Goal: Task Accomplishment & Management: Complete application form

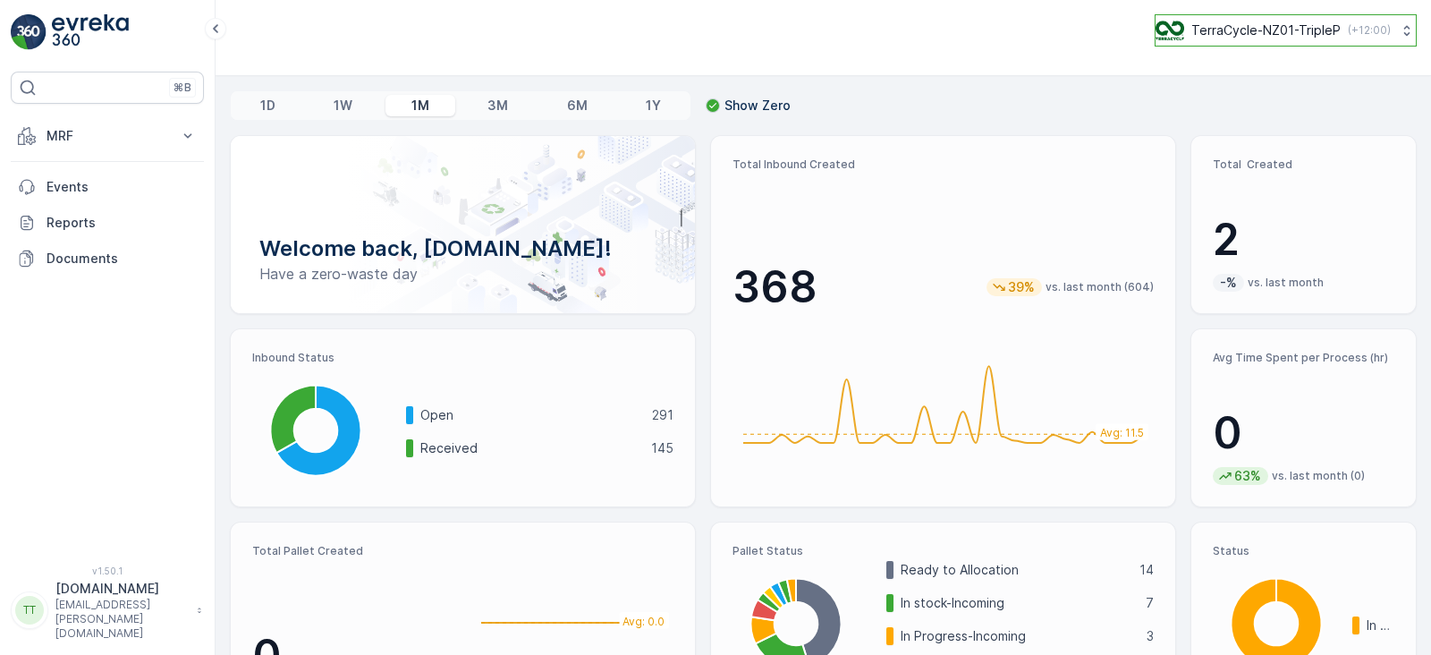
click at [1039, 42] on button "TerraCycle-NZ01-TripleP ( +12:00 )" at bounding box center [1286, 30] width 262 height 32
type input "senda"
click at [1039, 106] on span "Terracycle-AU04 - Sendable" at bounding box center [1292, 110] width 251 height 18
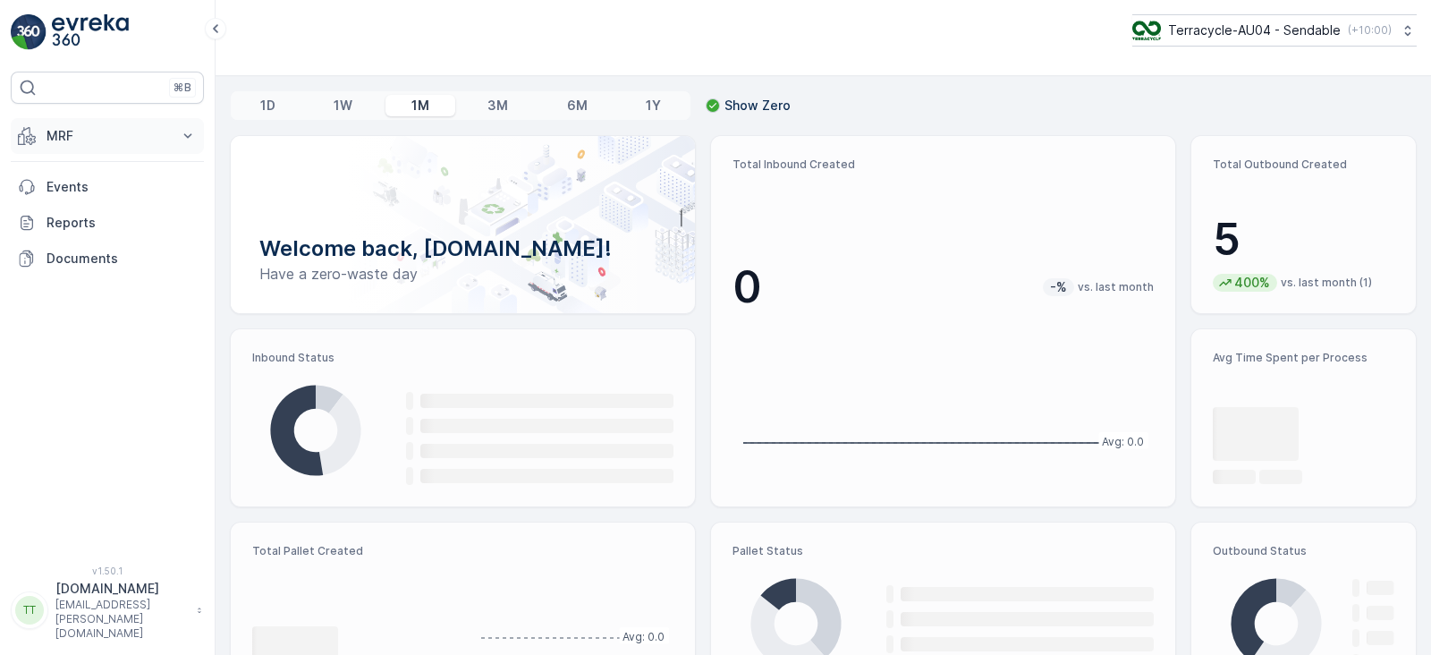
click at [148, 133] on p "MRF" at bounding box center [108, 136] width 122 height 18
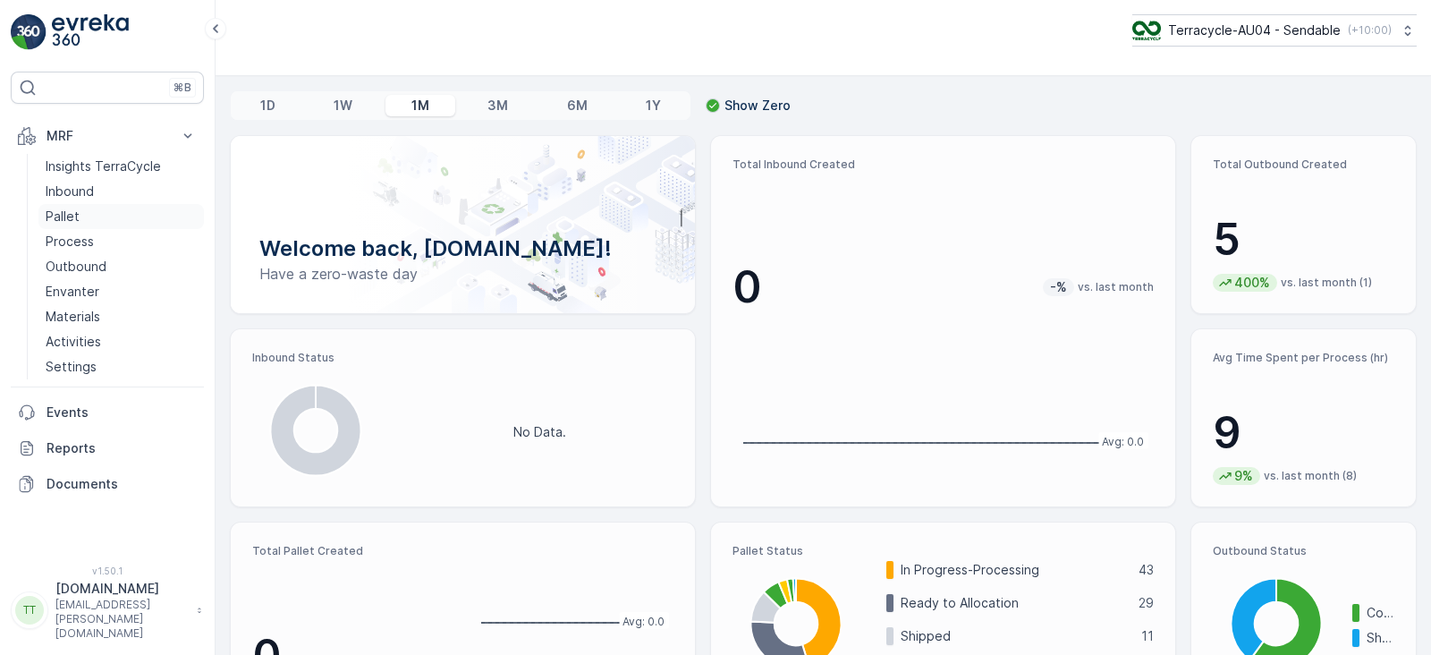
click at [66, 212] on p "Pallet" at bounding box center [63, 217] width 34 height 18
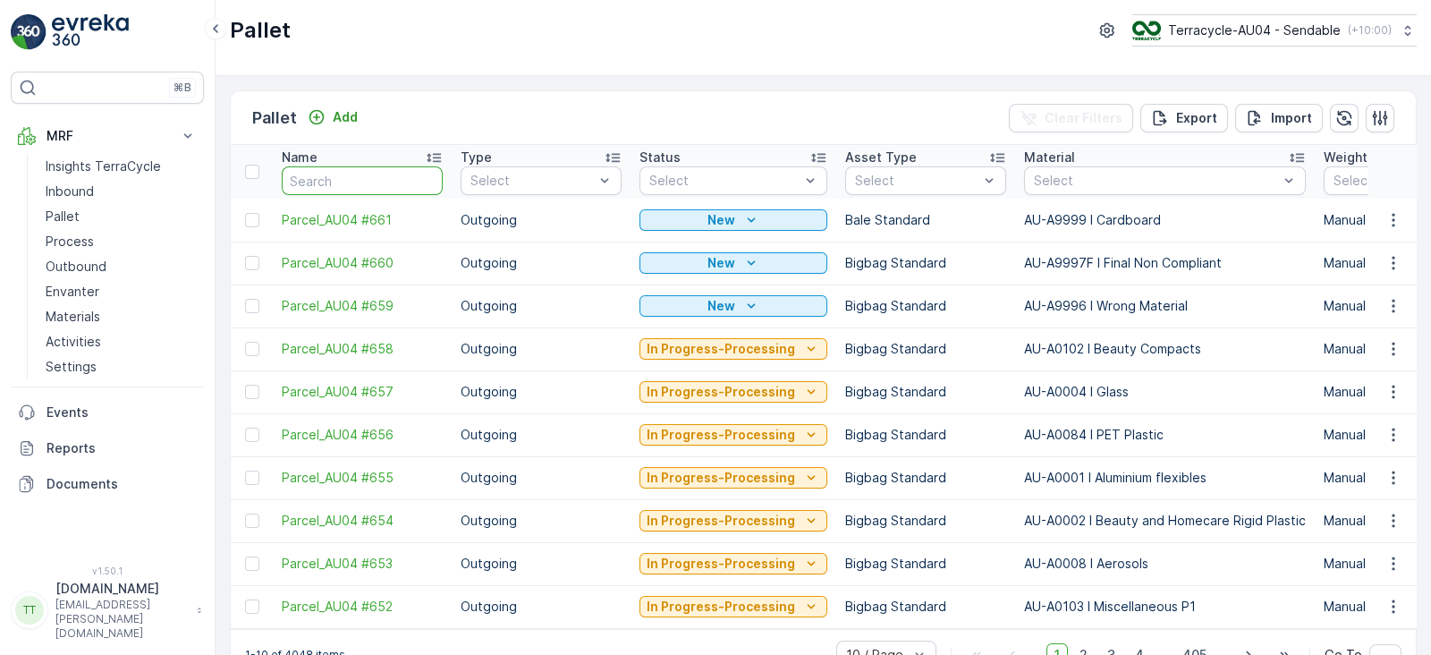
click at [315, 179] on input "text" at bounding box center [362, 180] width 161 height 29
type input "FD"
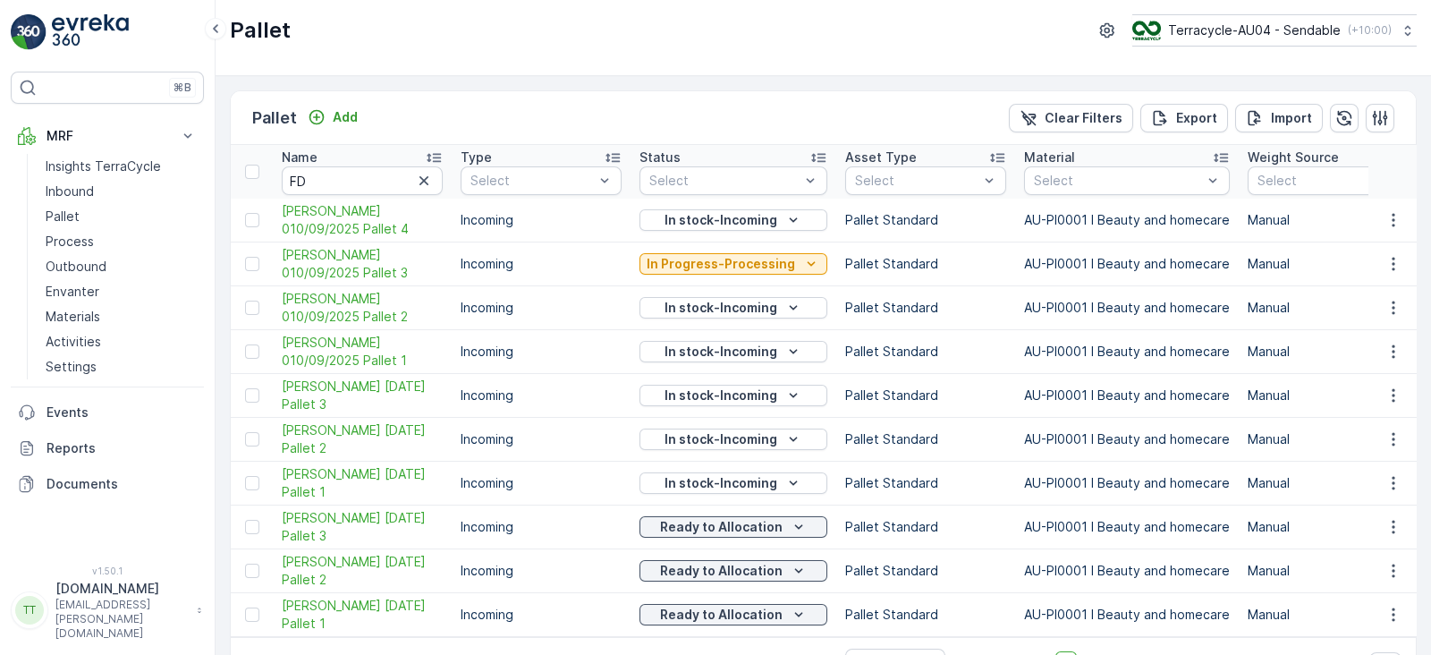
drag, startPoint x: 349, startPoint y: 118, endPoint x: 415, endPoint y: 86, distance: 73.6
click at [417, 83] on div "Pallet Add Clear Filters Export Import Name FD Type Select Status Select Asset …" at bounding box center [824, 365] width 1216 height 579
click at [318, 108] on icon "Add" at bounding box center [317, 117] width 18 height 18
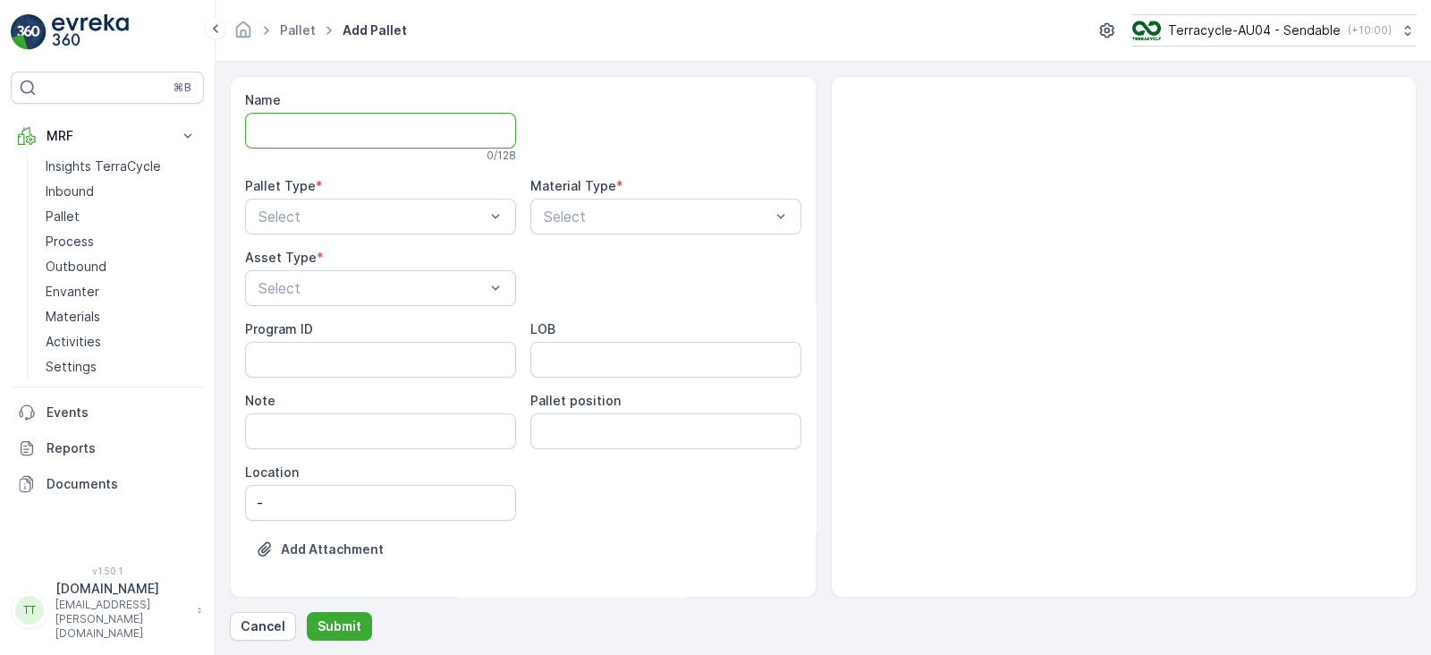
click at [326, 133] on input "Name" at bounding box center [380, 131] width 271 height 36
type input "FD Mecca 17/09/2025 Pallet 1"
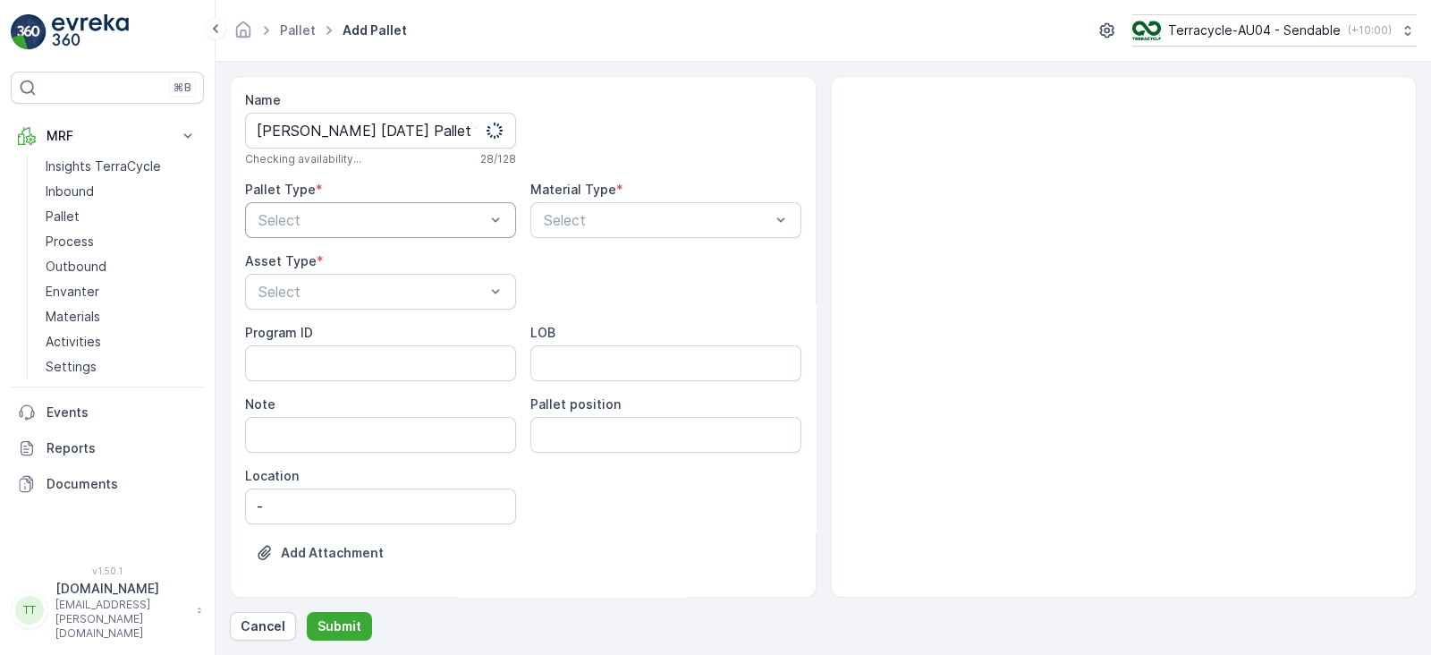
click at [295, 199] on div "Pallet Type * Select" at bounding box center [380, 209] width 271 height 57
click at [321, 250] on div "Incoming" at bounding box center [380, 264] width 271 height 30
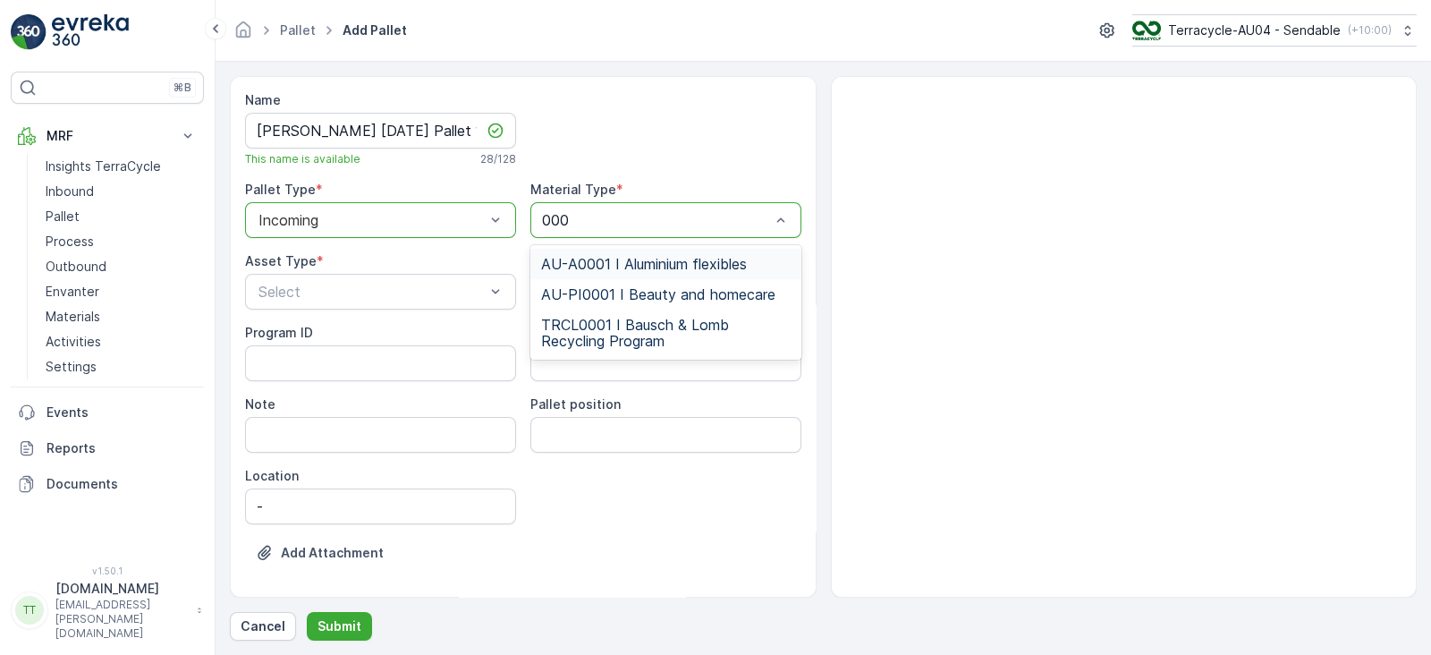
type input "0001"
click at [622, 289] on span "AU-PI0001 I Beauty and homecare" at bounding box center [658, 294] width 234 height 16
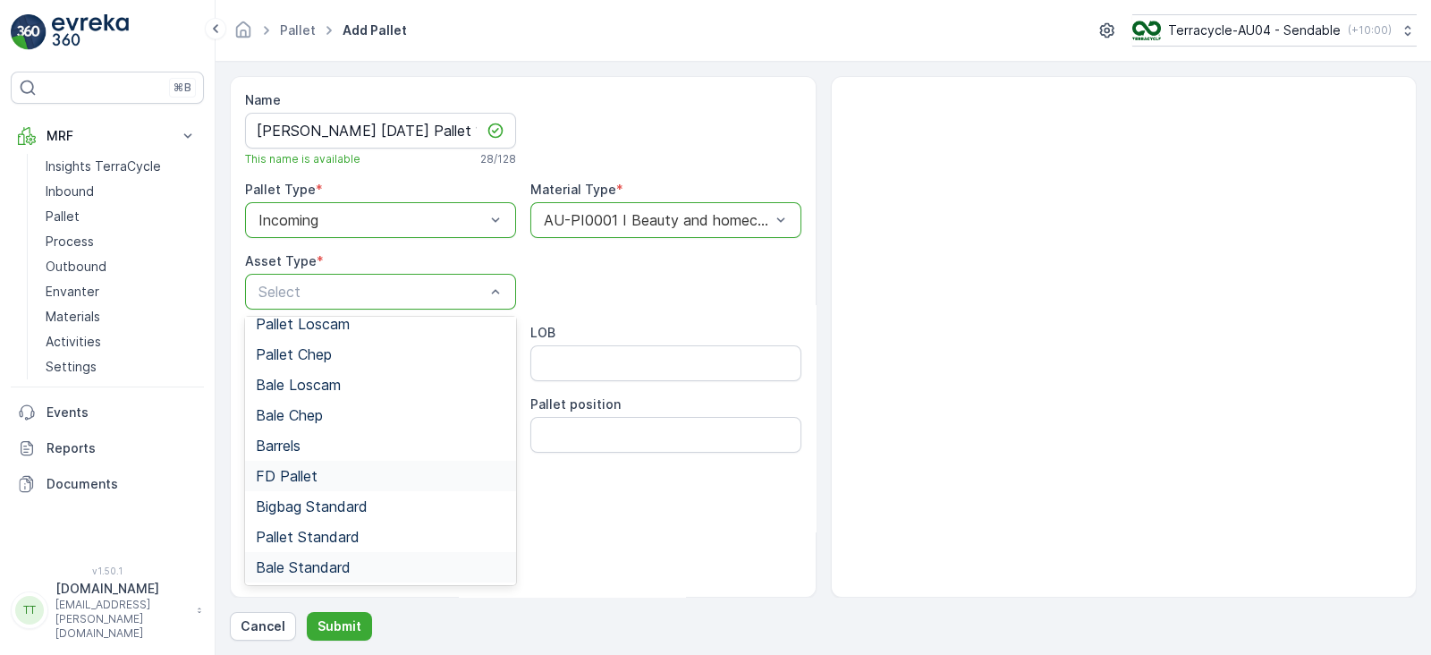
scroll to position [165, 0]
click at [303, 467] on span "FD Pallet" at bounding box center [287, 475] width 62 height 16
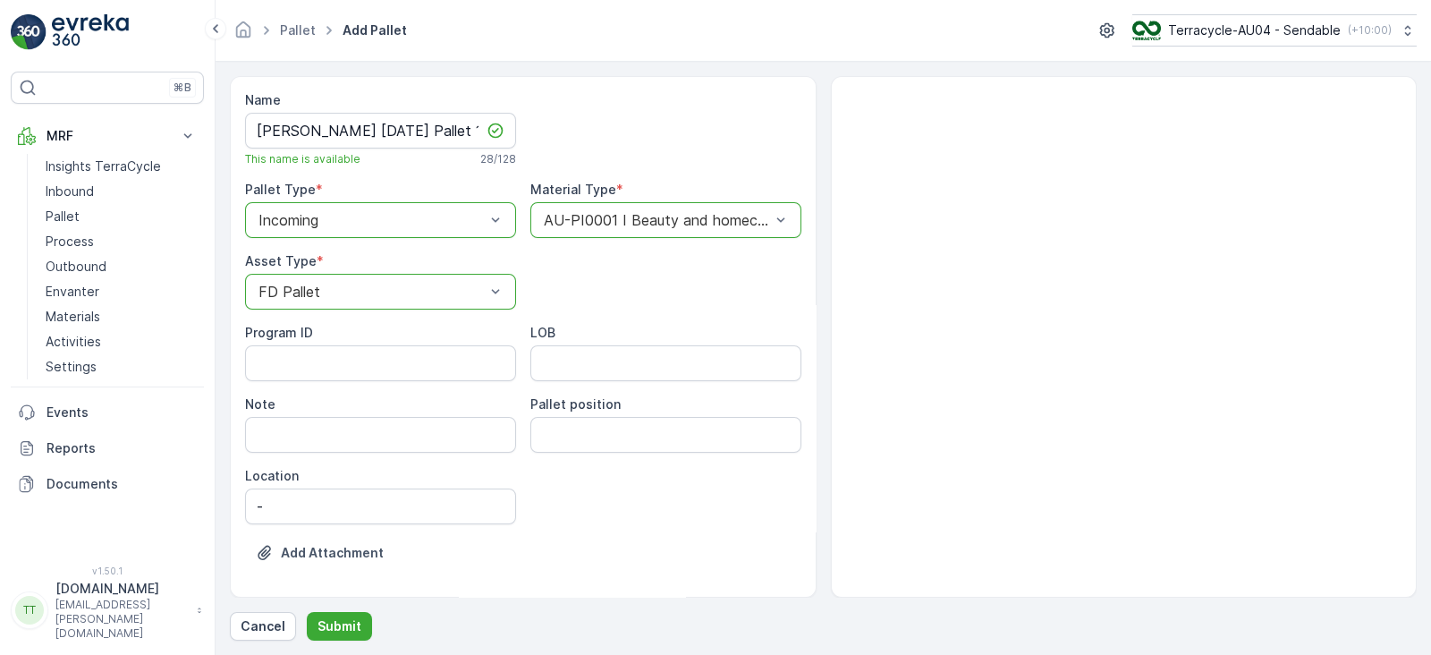
click at [611, 297] on div "Name FD Mecca 17/09/2025 Pallet 1 This name is available 28 / 128 Pallet Type *…" at bounding box center [523, 339] width 556 height 497
click at [338, 355] on ID "Program ID" at bounding box center [380, 363] width 271 height 36
type ID "1252"
click at [602, 359] on input "LOB" at bounding box center [665, 363] width 271 height 36
type input "FD"
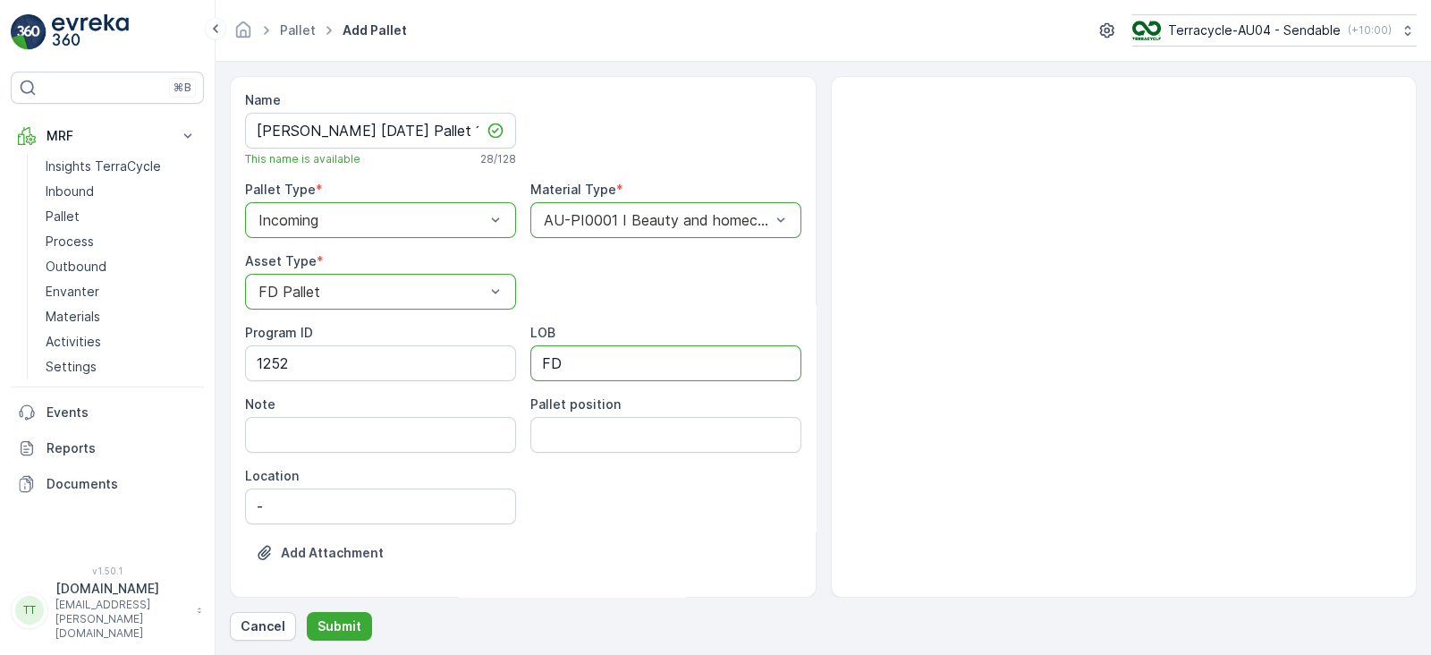
click at [585, 559] on div "Add Attachment" at bounding box center [523, 564] width 556 height 50
click at [330, 610] on div "Name FD Mecca 17/09/2025 Pallet 1 This name is available 28 / 128 Pallet Type *…" at bounding box center [823, 358] width 1187 height 564
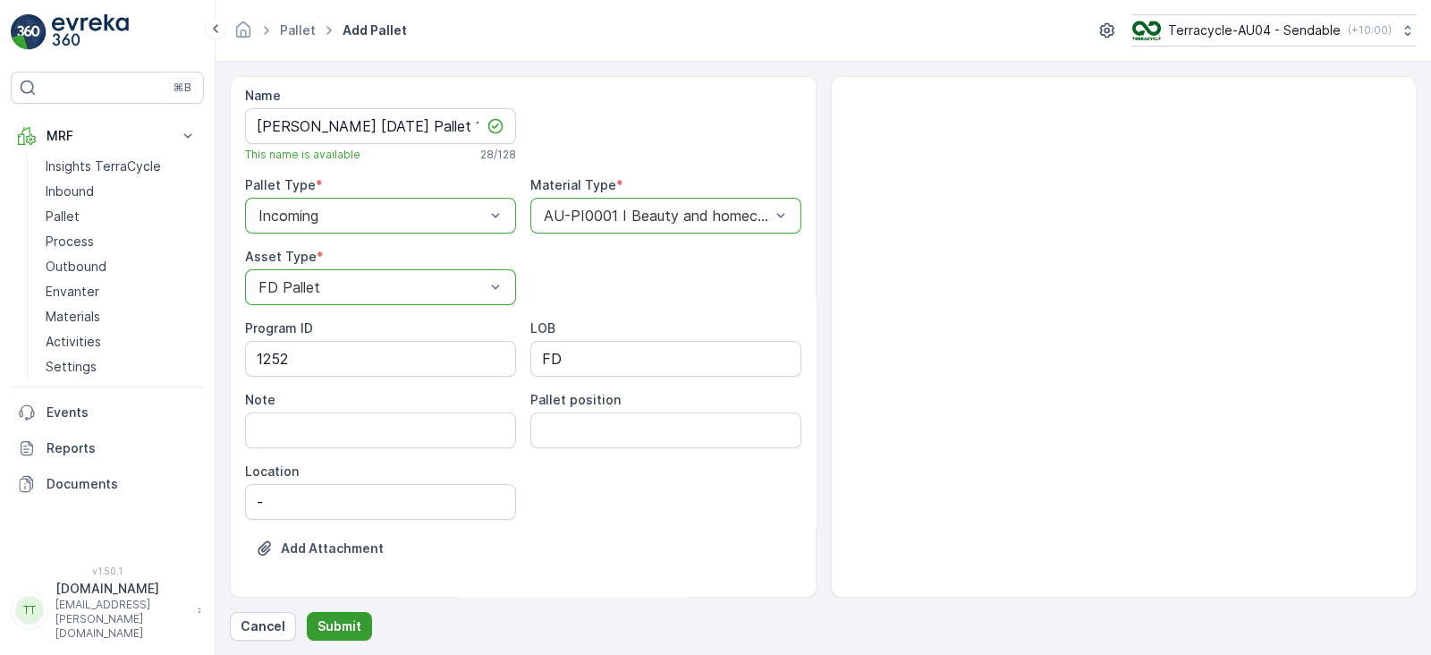
click at [328, 615] on button "Submit" at bounding box center [339, 626] width 65 height 29
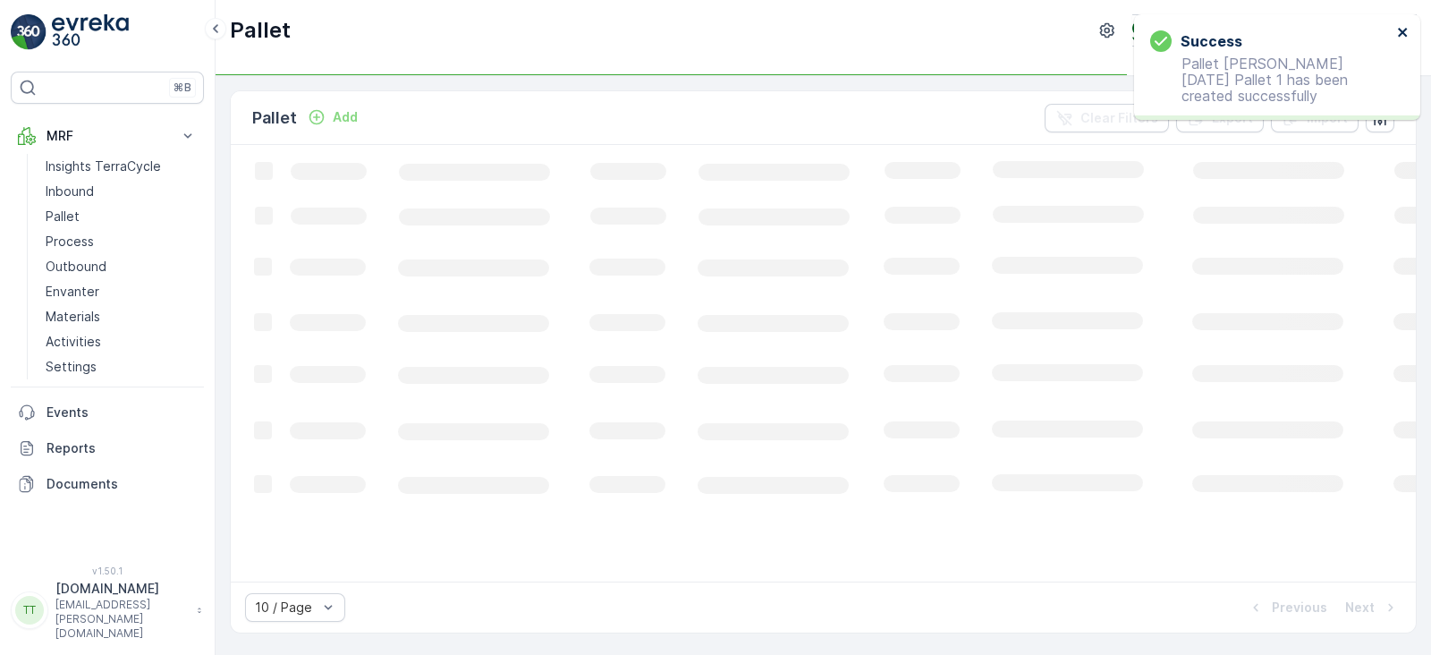
click at [1397, 29] on icon "close" at bounding box center [1403, 32] width 13 height 14
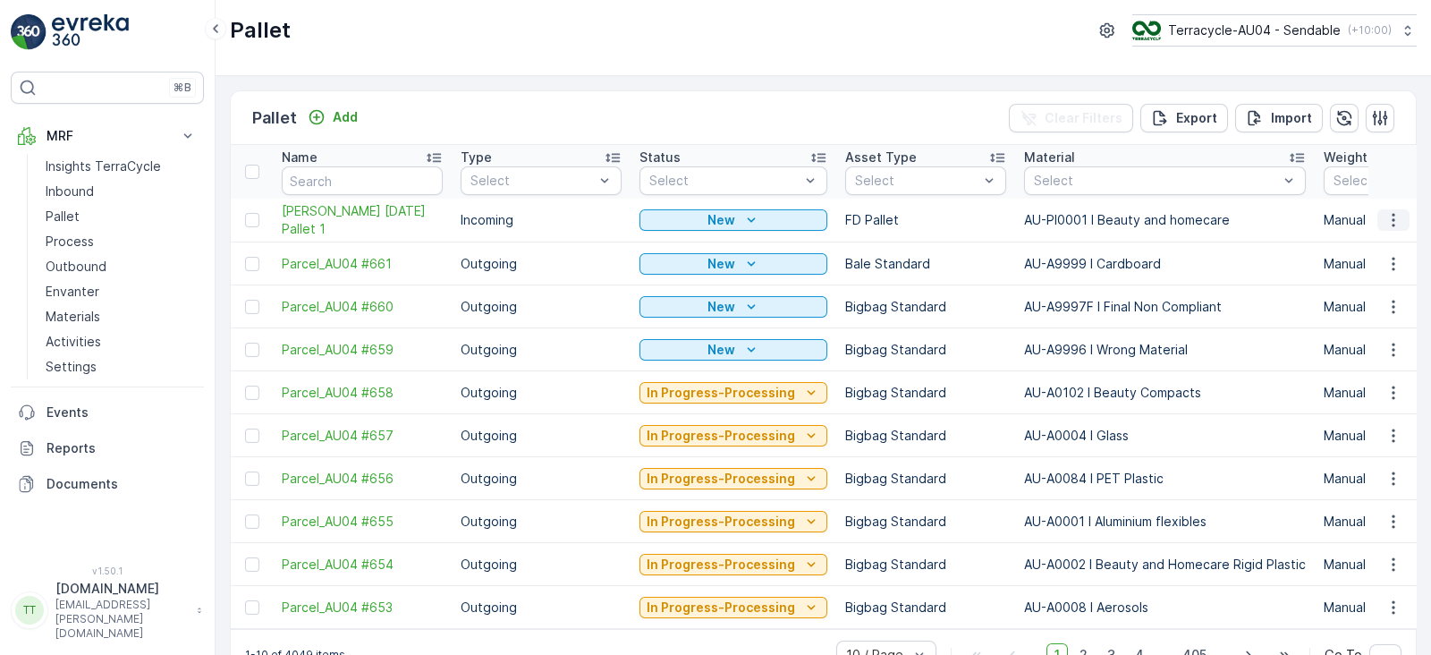
click at [1396, 220] on icon "button" at bounding box center [1394, 220] width 18 height 18
click at [1336, 297] on span "Duplicate Pallet" at bounding box center [1367, 297] width 95 height 18
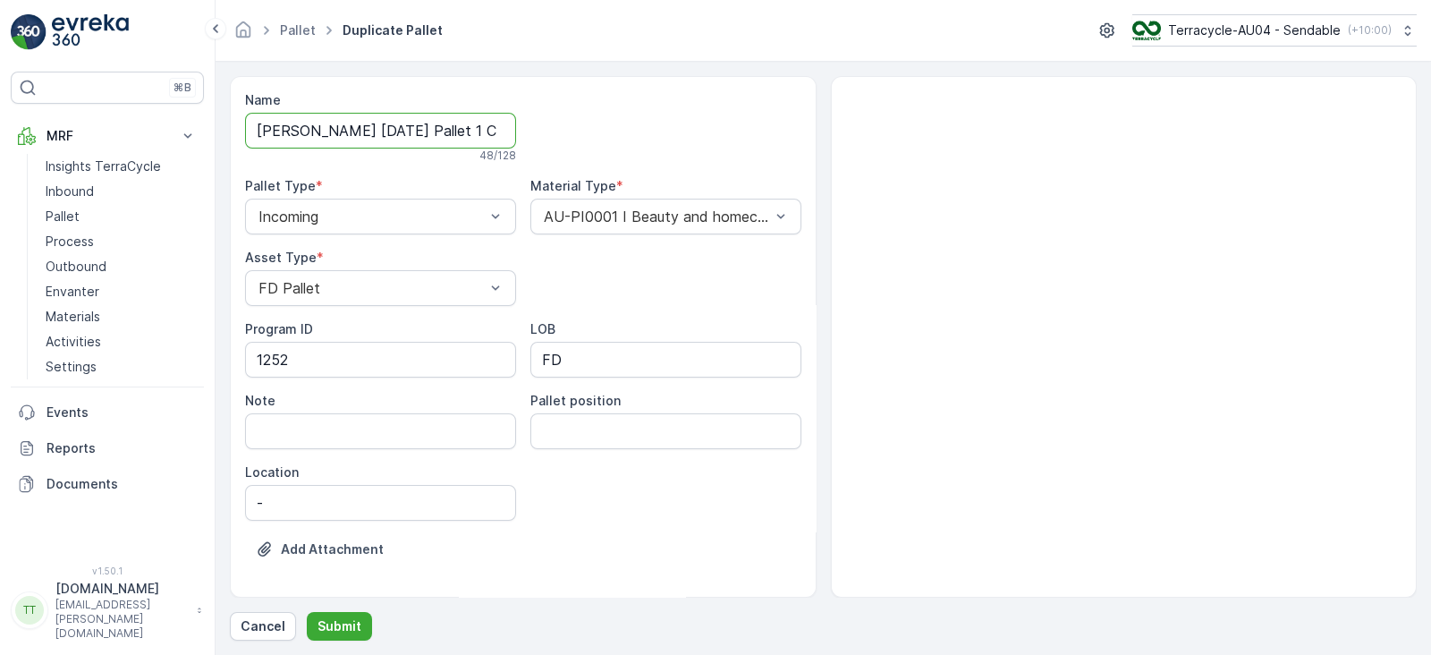
scroll to position [0, 126]
drag, startPoint x: 483, startPoint y: 128, endPoint x: 672, endPoint y: 125, distance: 188.8
click at [673, 125] on div "Name FD Mecca 17/09/2025 Pallet 1 Copy #1757896908874 48 / 128 Pallet Type * In…" at bounding box center [523, 338] width 556 height 494
type input "FD Mecca 17/09/2025 Pallet 2"
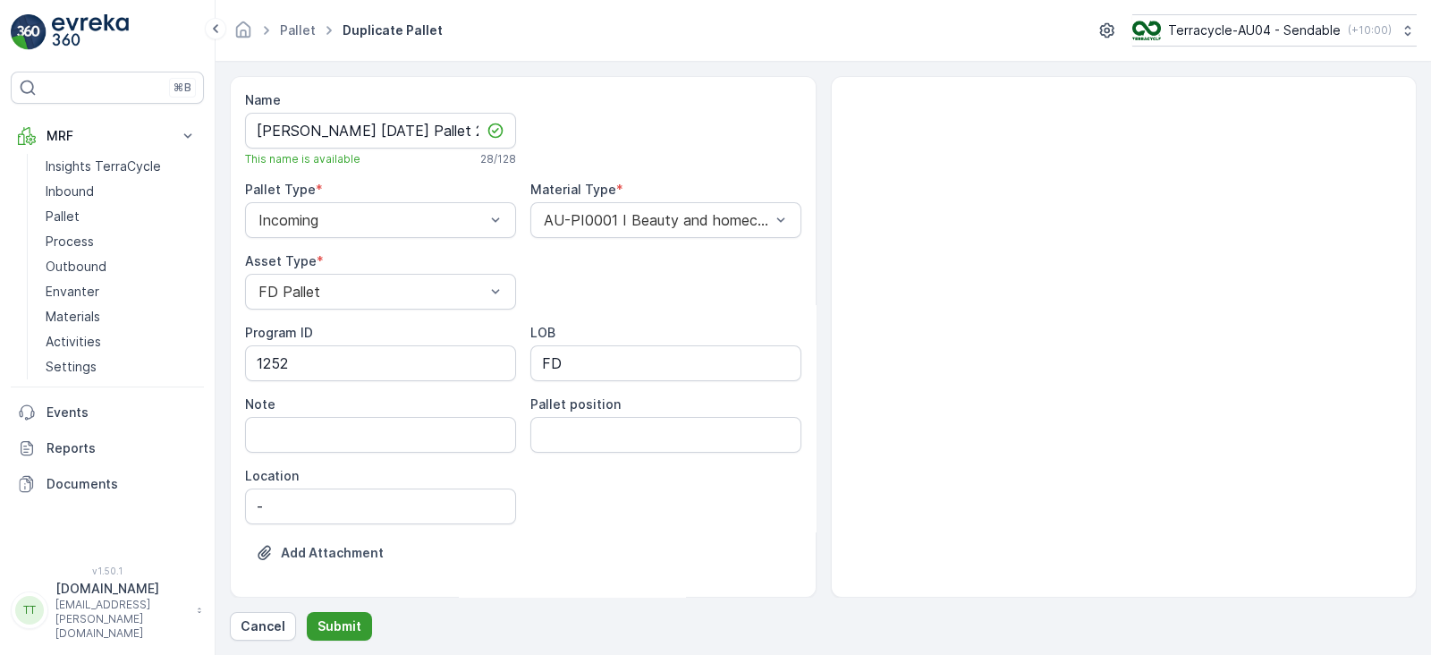
click at [332, 619] on p "Submit" at bounding box center [340, 626] width 44 height 18
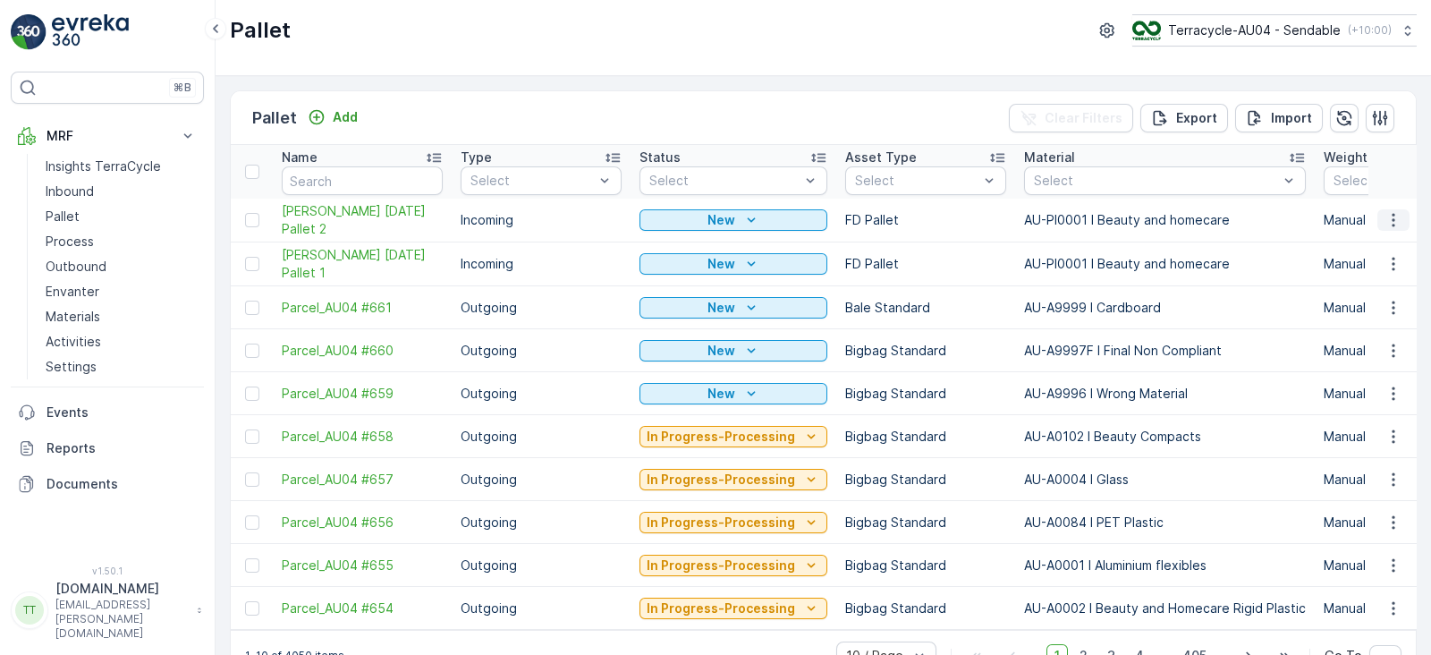
click at [1393, 214] on icon "button" at bounding box center [1394, 220] width 18 height 18
click at [1344, 293] on span "Duplicate Pallet" at bounding box center [1367, 297] width 95 height 18
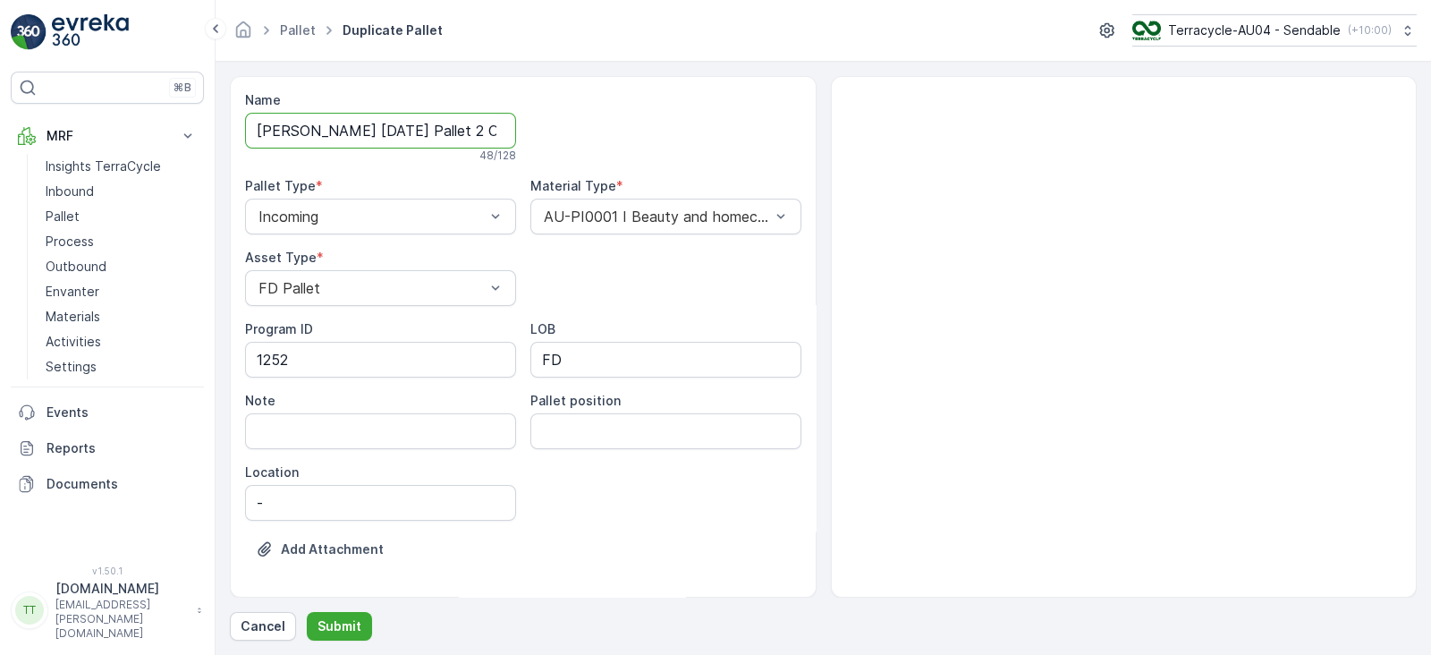
scroll to position [0, 130]
drag, startPoint x: 454, startPoint y: 131, endPoint x: 675, endPoint y: 131, distance: 220.1
click at [674, 131] on div "Name FD Mecca 17/09/2025 Pallet 2 Copy #1757896924632 48 / 128 Pallet Type * In…" at bounding box center [523, 338] width 556 height 494
type input "FD Mecca 17/09/2025 Pallet 3"
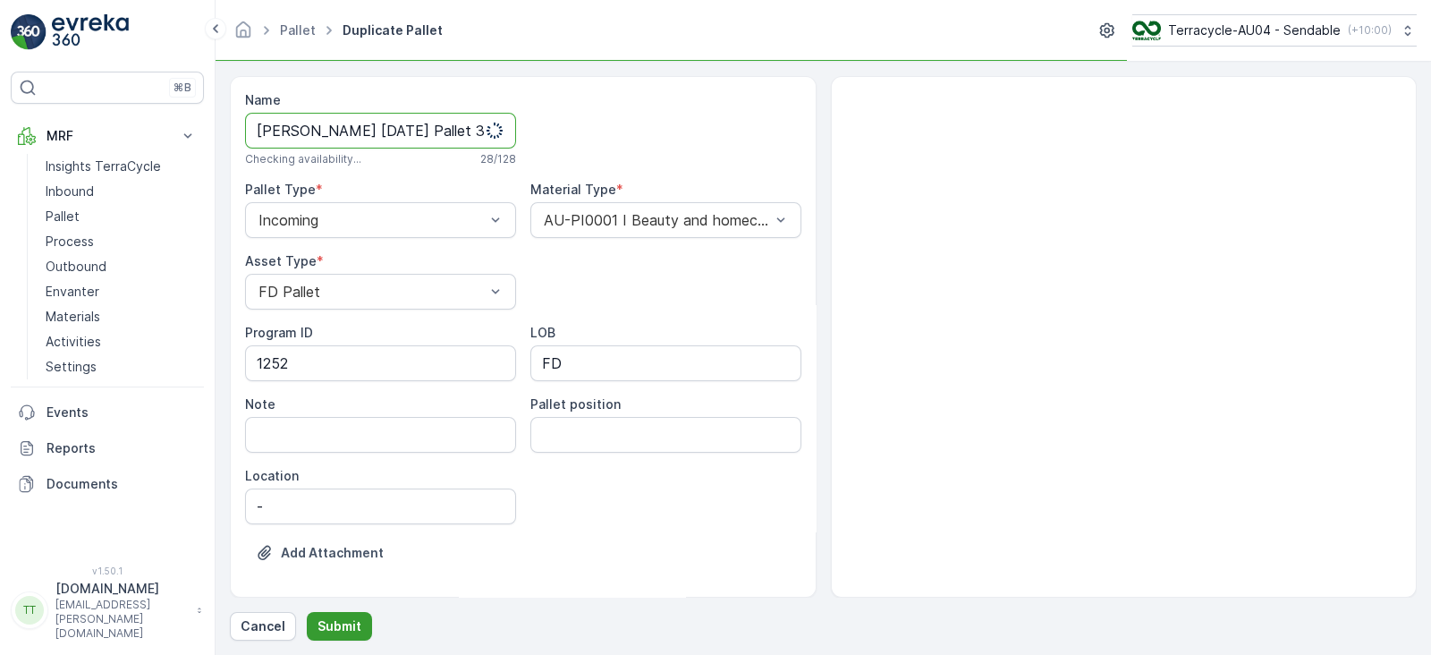
click at [335, 624] on p "Submit" at bounding box center [340, 626] width 44 height 18
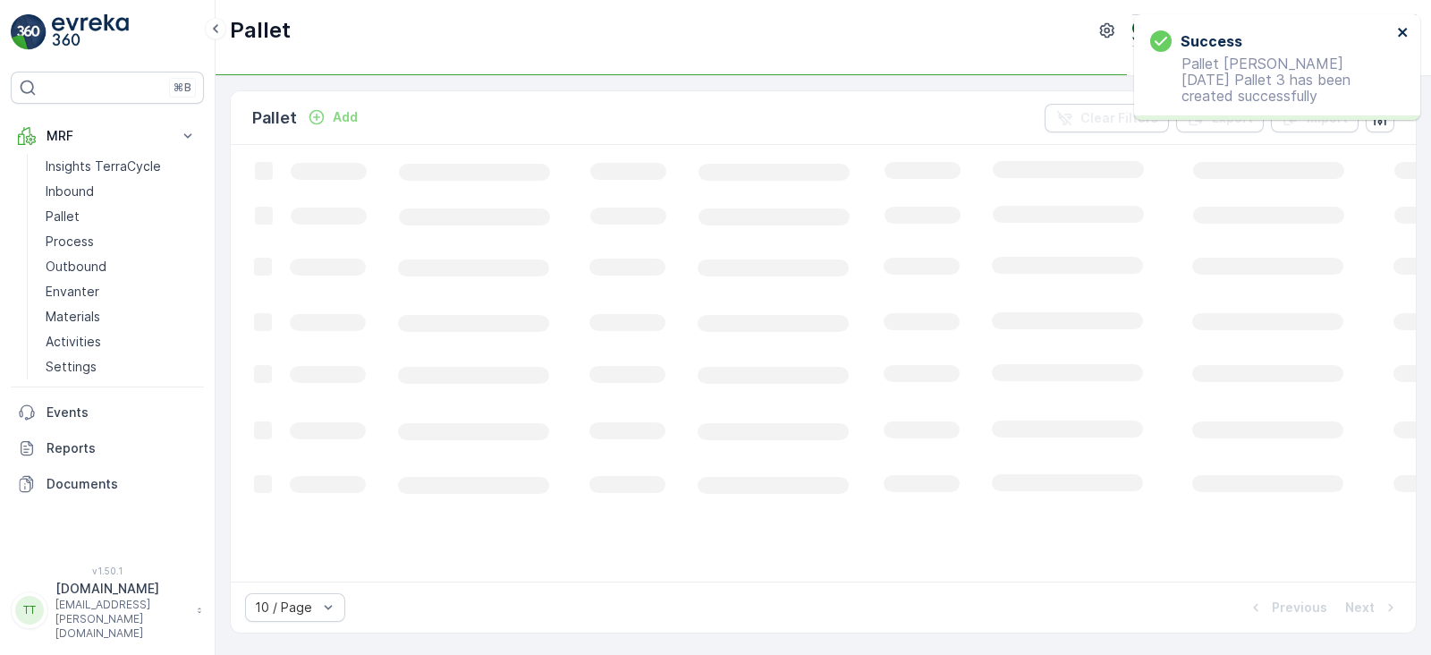
click at [1404, 34] on icon "close" at bounding box center [1402, 32] width 9 height 9
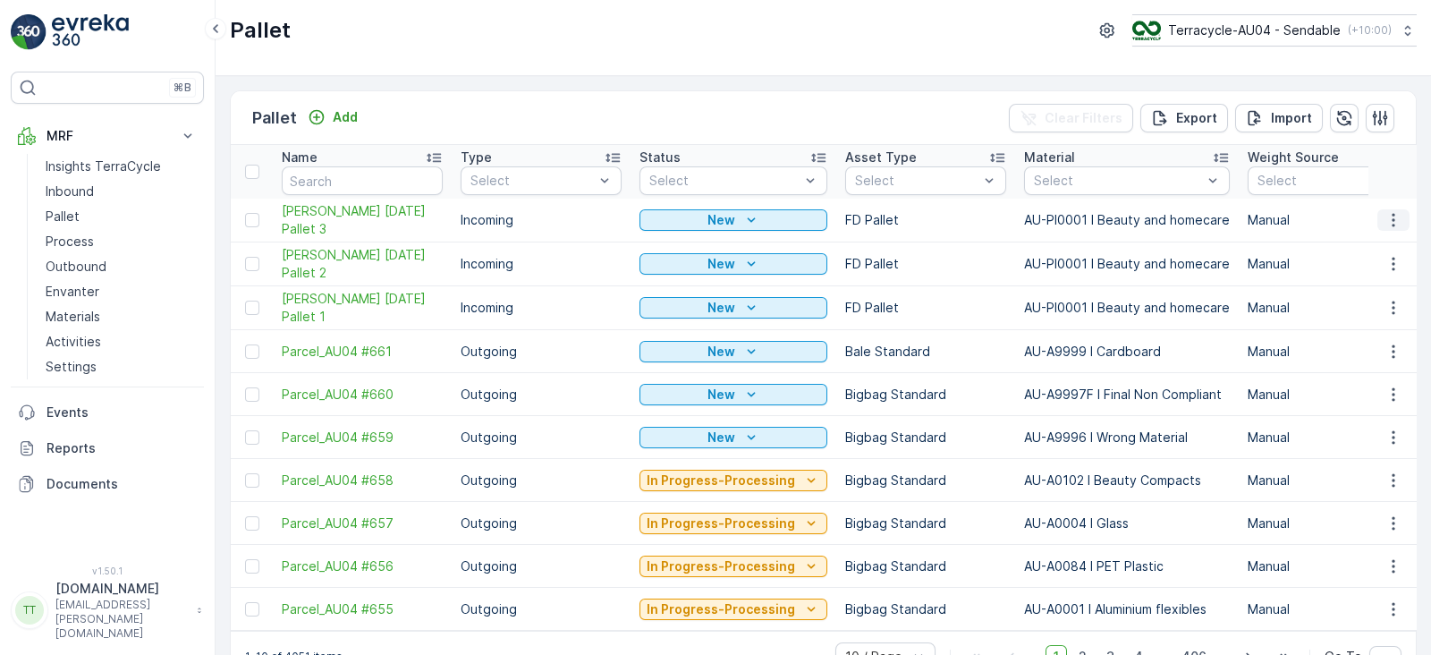
click at [1385, 211] on icon "button" at bounding box center [1394, 220] width 18 height 18
click at [1351, 301] on span "Duplicate Pallet" at bounding box center [1367, 297] width 95 height 18
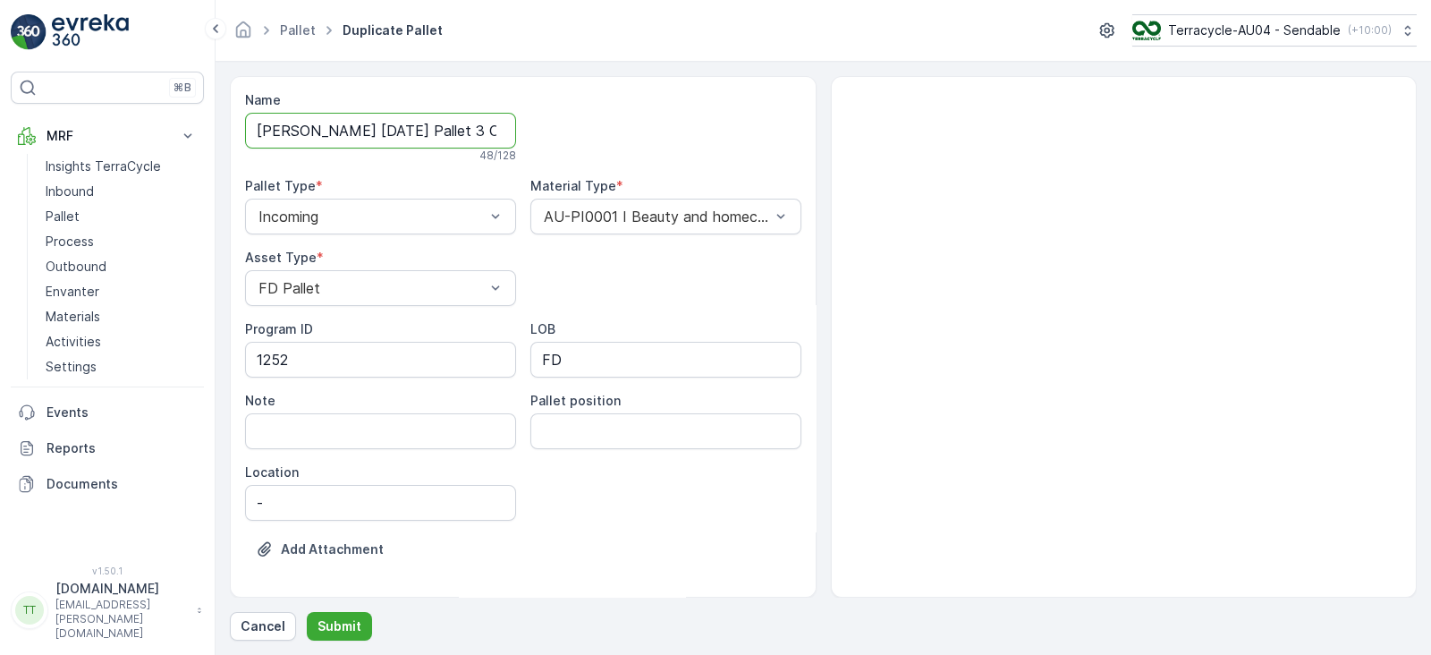
scroll to position [0, 128]
drag, startPoint x: 450, startPoint y: 132, endPoint x: 763, endPoint y: 140, distance: 313.2
click at [763, 140] on div "Name FD Mecca 17/09/2025 Pallet 3 Copy #1757896959841 48 / 128 Pallet Type * In…" at bounding box center [523, 338] width 556 height 494
type input "FD Mecca 17/09/2025 Pallet 4"
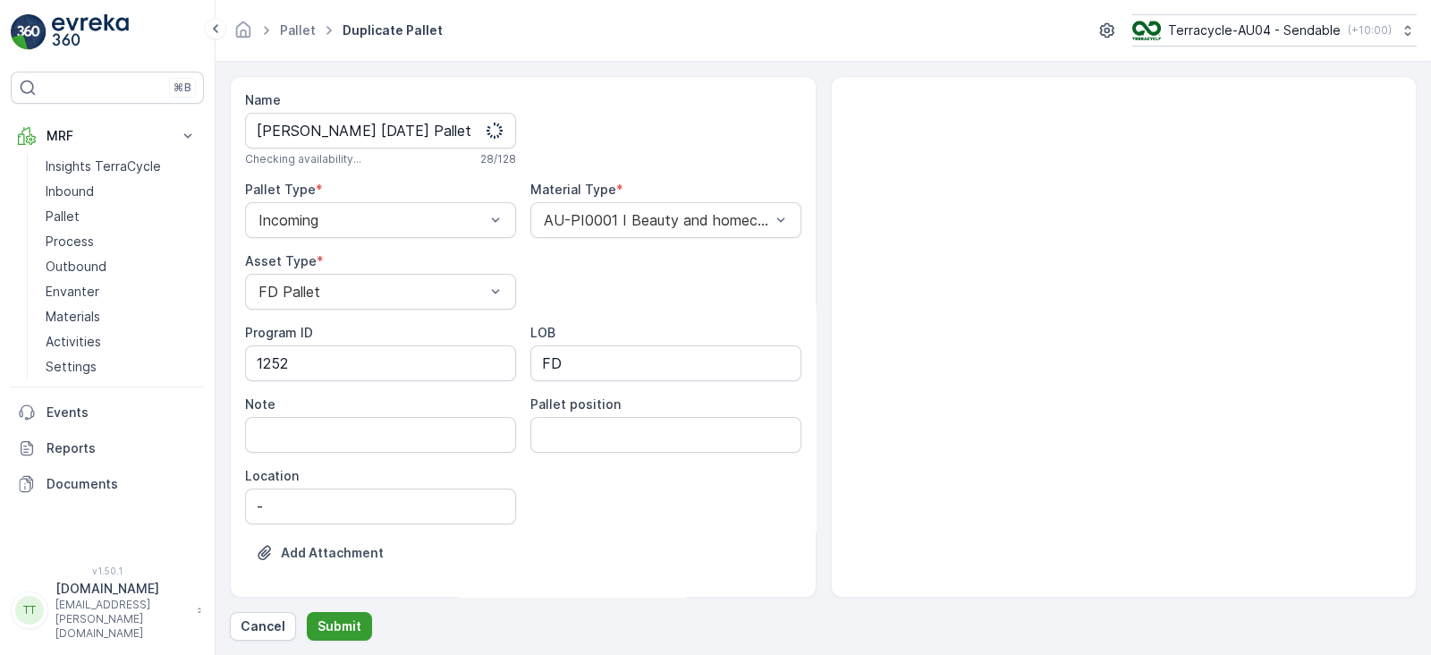
click at [344, 635] on button "Submit" at bounding box center [339, 626] width 65 height 29
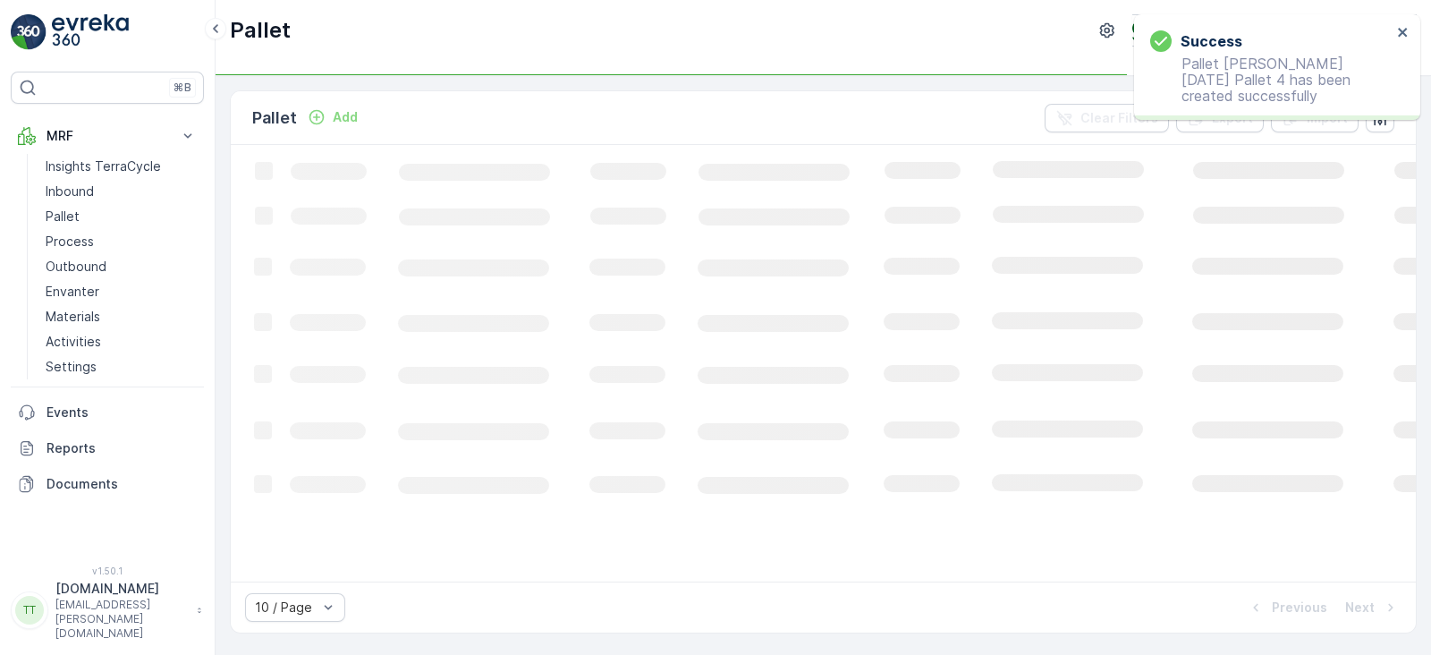
click at [1396, 29] on div "Success Pallet FD Mecca 17/09/2025 Pallet 4 has been created successfully" at bounding box center [1271, 67] width 252 height 84
click at [1402, 31] on icon "close" at bounding box center [1402, 32] width 9 height 9
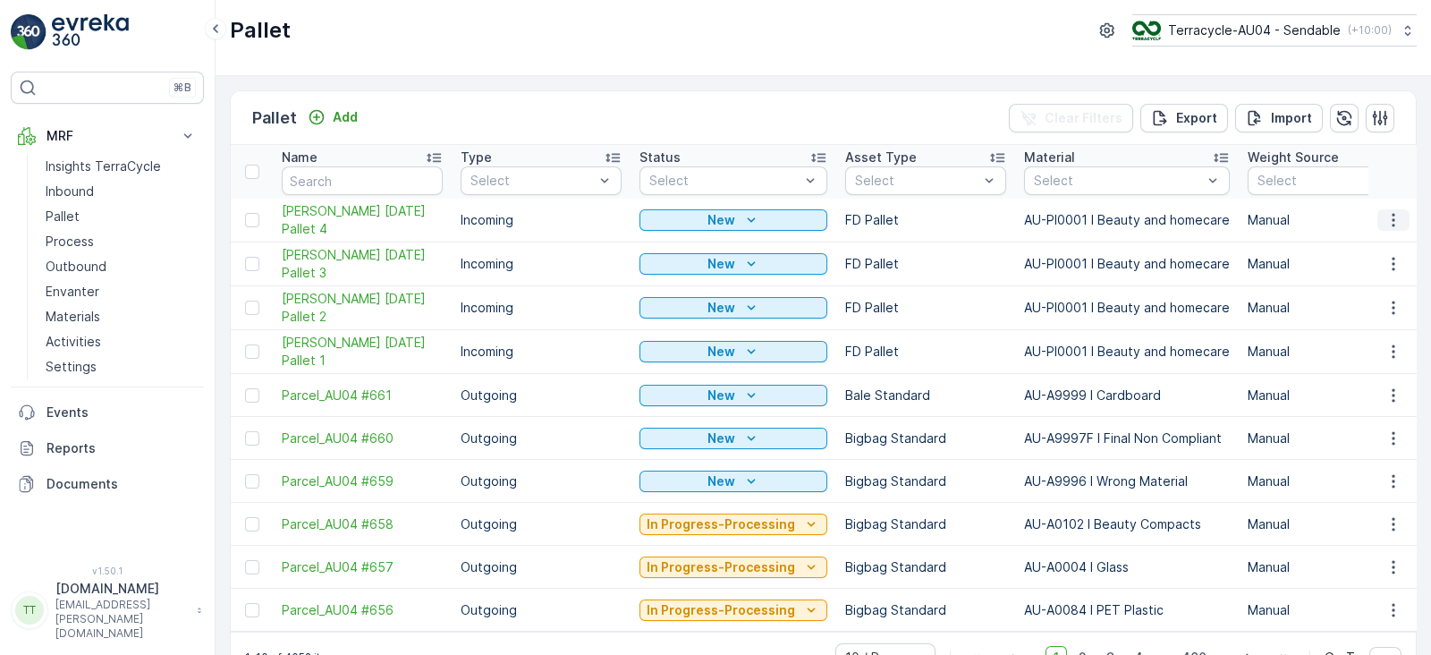
click at [1385, 216] on icon "button" at bounding box center [1394, 220] width 18 height 18
click at [1351, 289] on span "Duplicate Pallet" at bounding box center [1367, 297] width 95 height 18
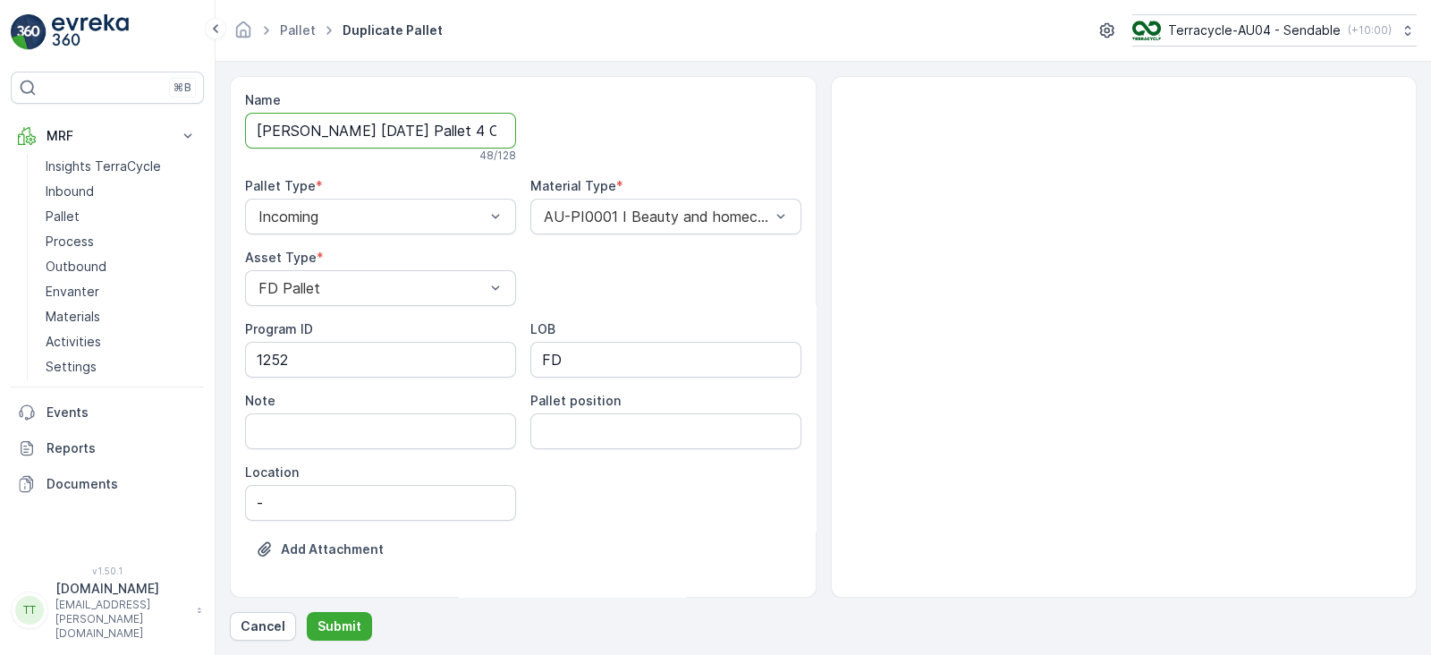
scroll to position [0, 129]
drag, startPoint x: 454, startPoint y: 136, endPoint x: 820, endPoint y: 141, distance: 366.8
click at [785, 135] on div "Name FD Mecca 17/09/2025 Pallet 4 Copy #1757896972686 48 / 128 Pallet Type * In…" at bounding box center [523, 338] width 556 height 494
type input "FD Mecca 17/09/2025 Pallet 5"
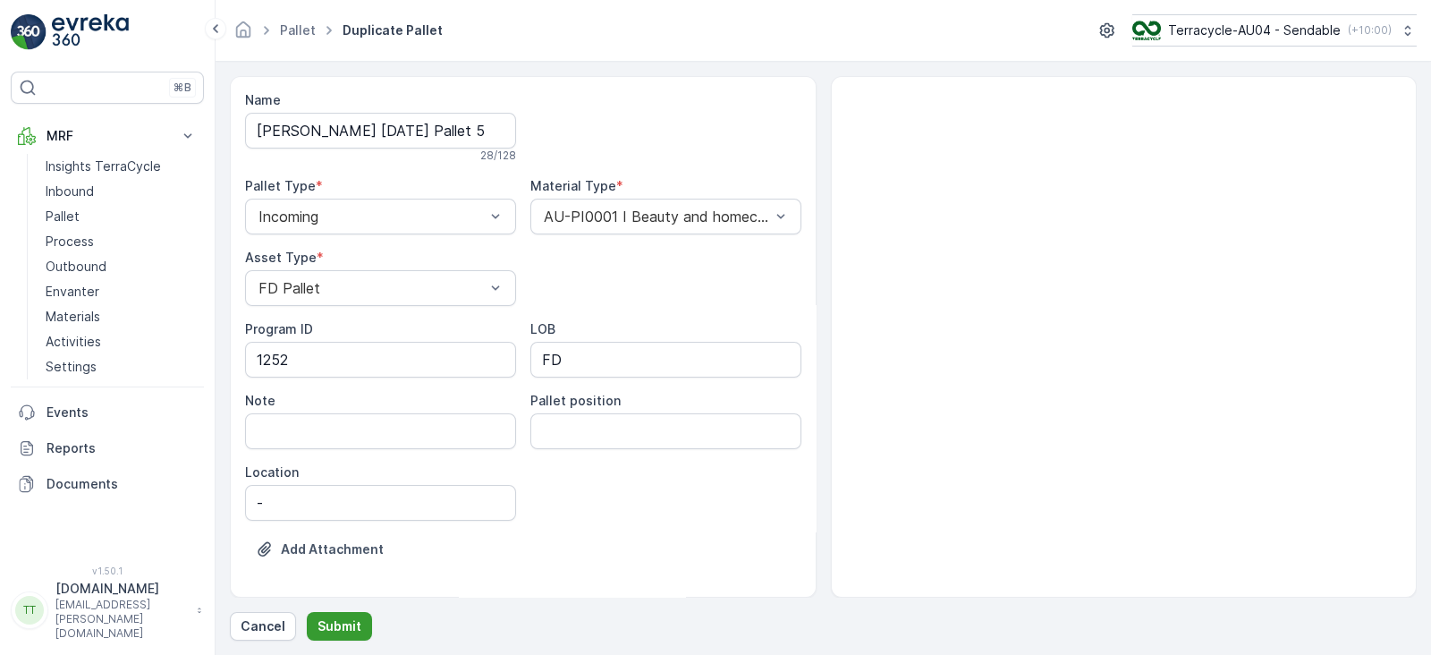
click at [337, 632] on p "Submit" at bounding box center [340, 626] width 44 height 18
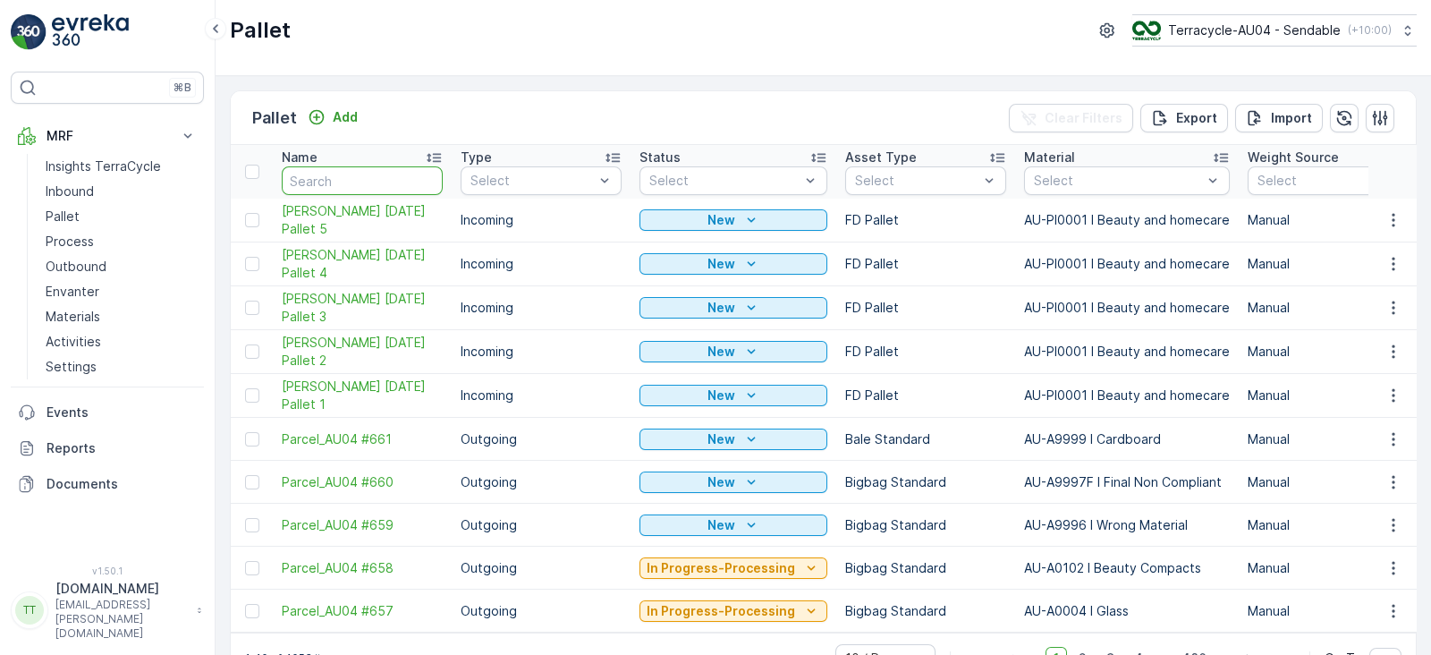
click at [385, 173] on input "text" at bounding box center [362, 180] width 161 height 29
type input "FD"
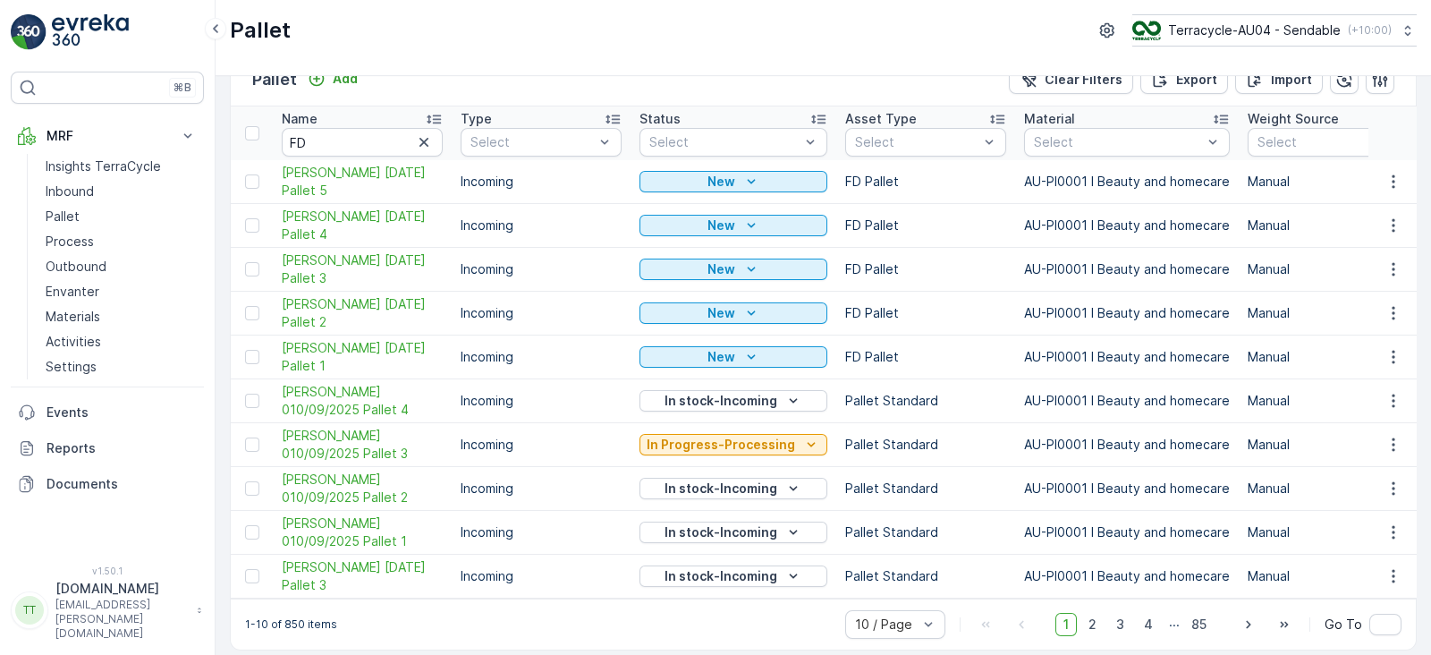
scroll to position [54, 0]
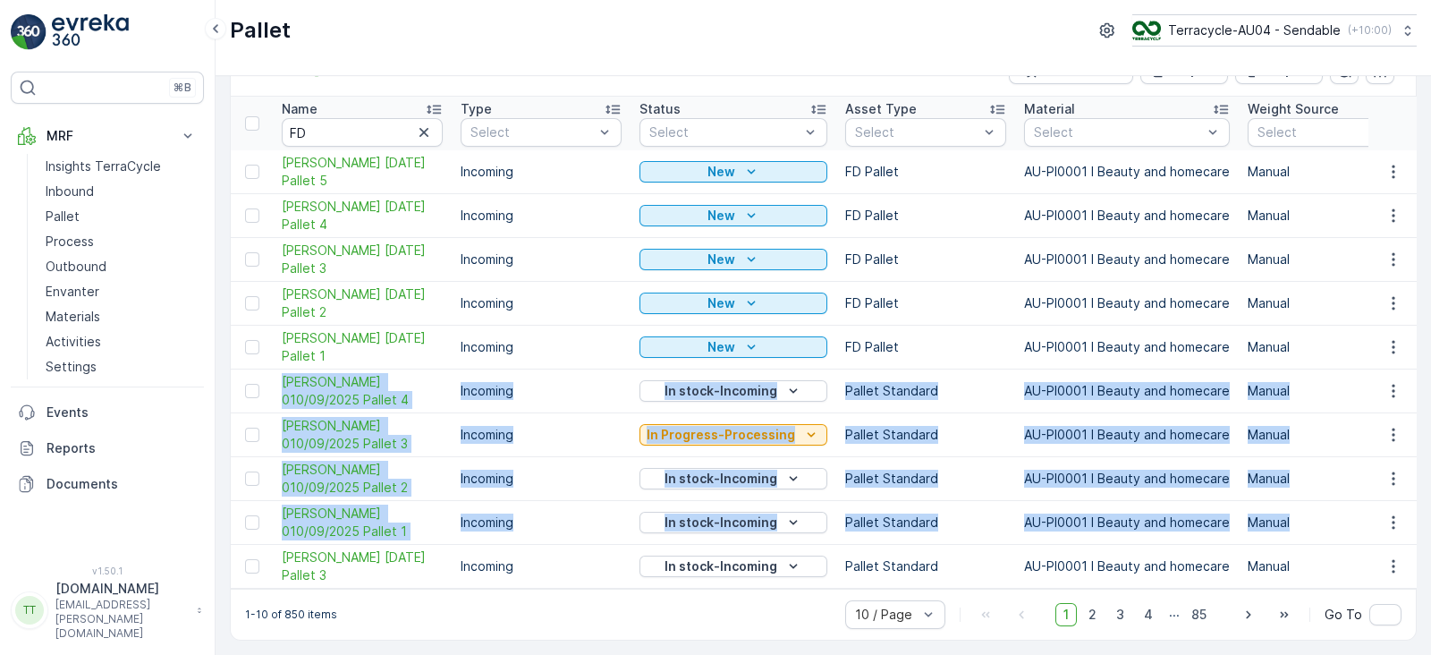
drag, startPoint x: 269, startPoint y: 370, endPoint x: 1349, endPoint y: 507, distance: 1088.4
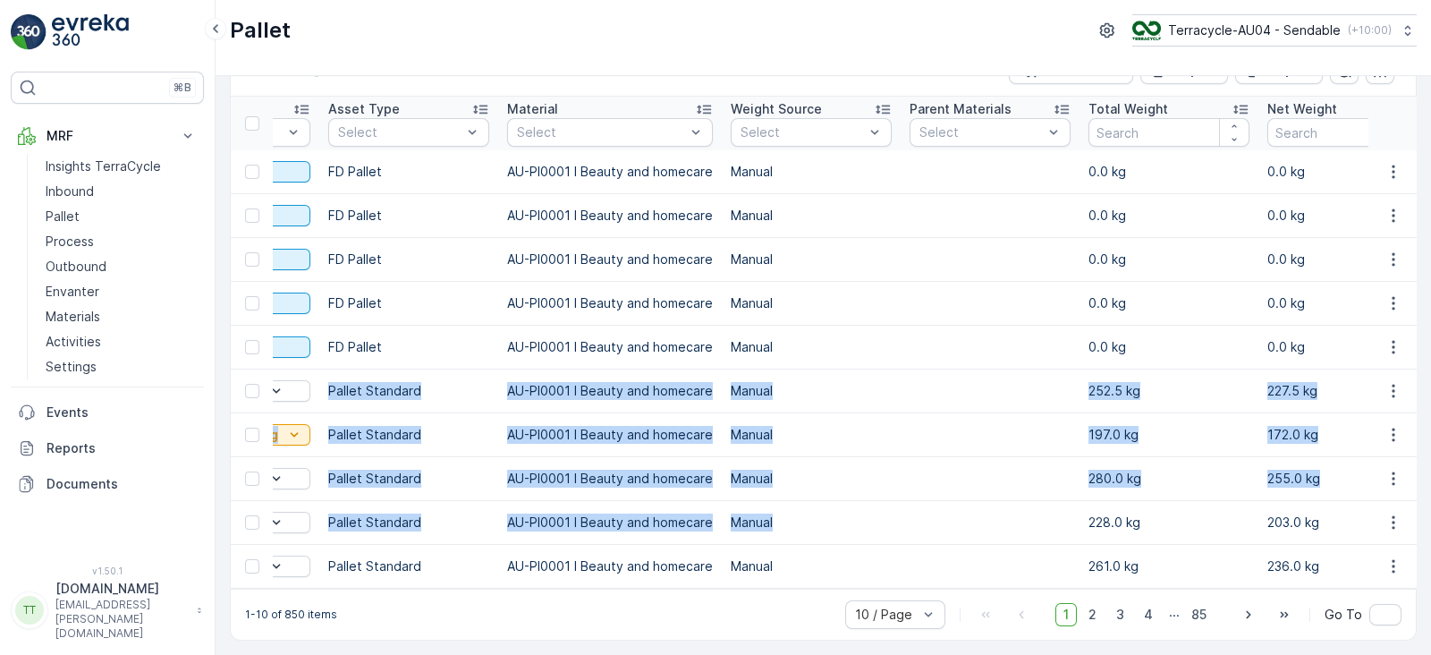
scroll to position [0, 533]
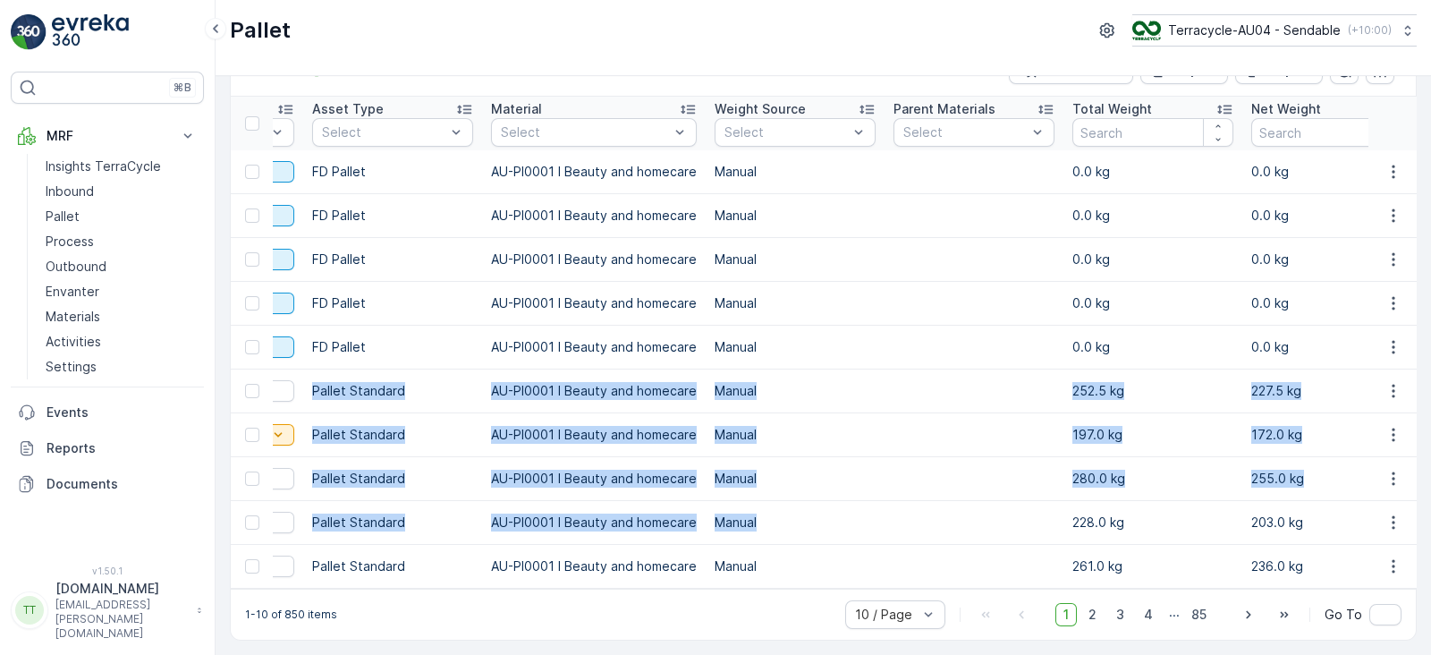
click at [841, 369] on td "Manual" at bounding box center [795, 391] width 179 height 44
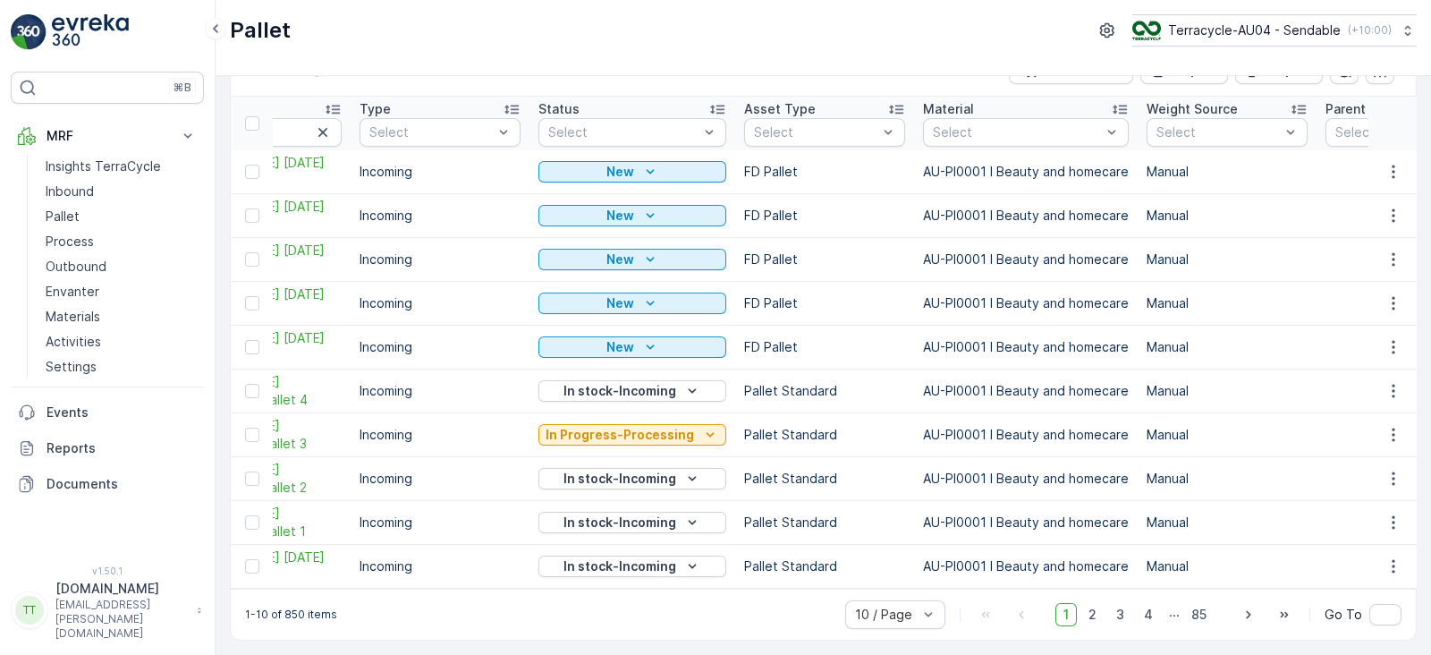
scroll to position [0, 0]
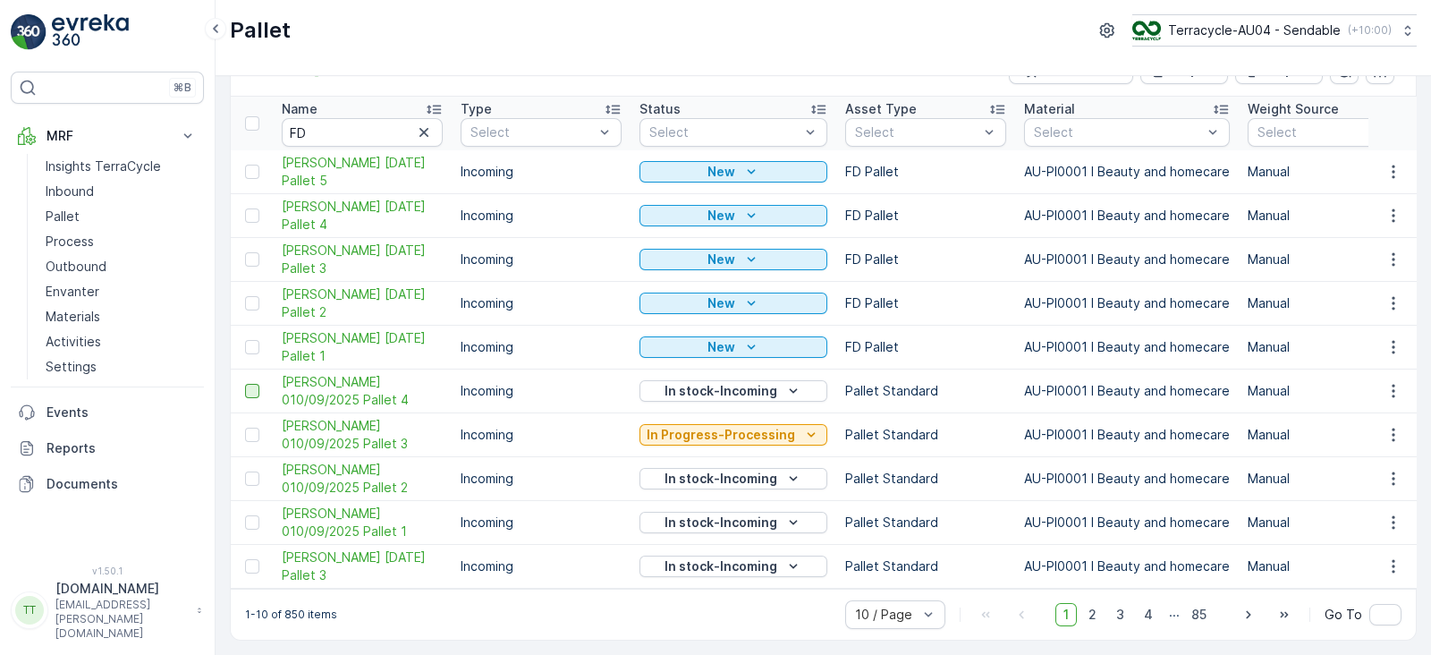
click at [250, 384] on div at bounding box center [252, 391] width 14 height 14
click at [245, 384] on input "checkbox" at bounding box center [245, 384] width 0 height 0
click at [617, 386] on p "Incoming" at bounding box center [541, 391] width 161 height 18
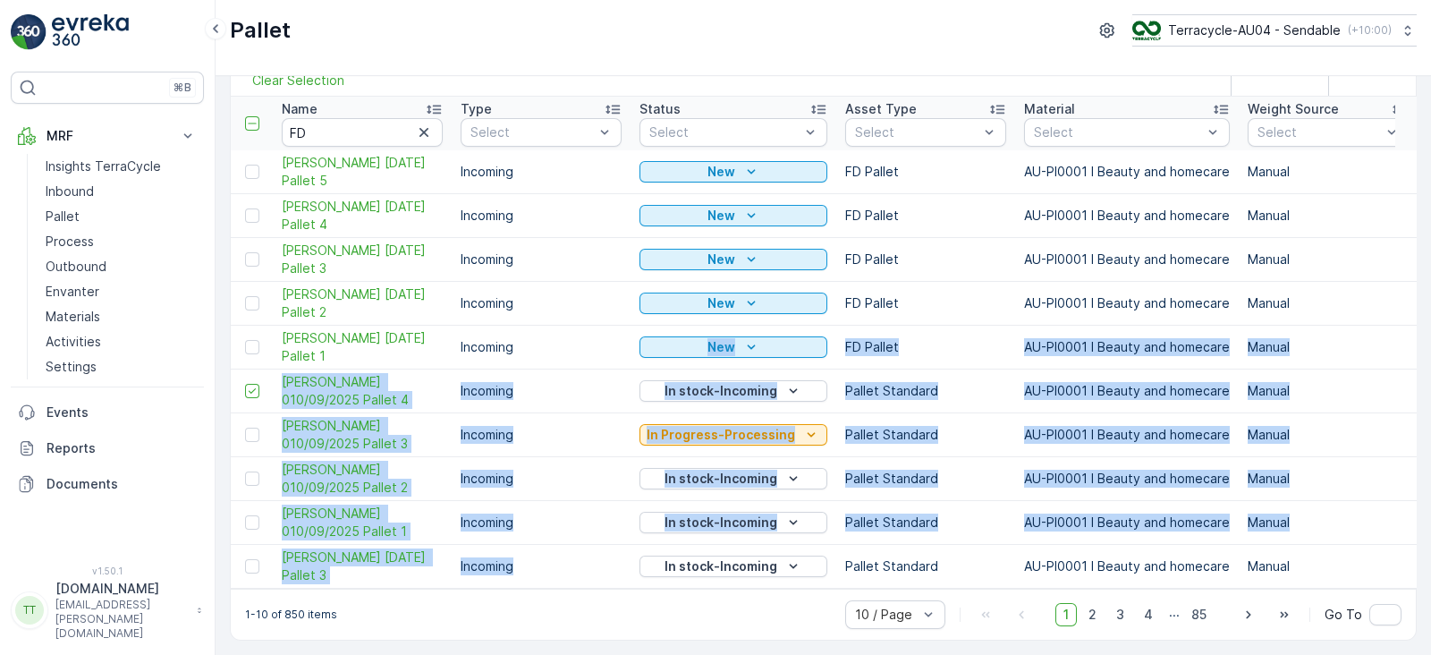
drag, startPoint x: 557, startPoint y: 333, endPoint x: 593, endPoint y: 541, distance: 211.5
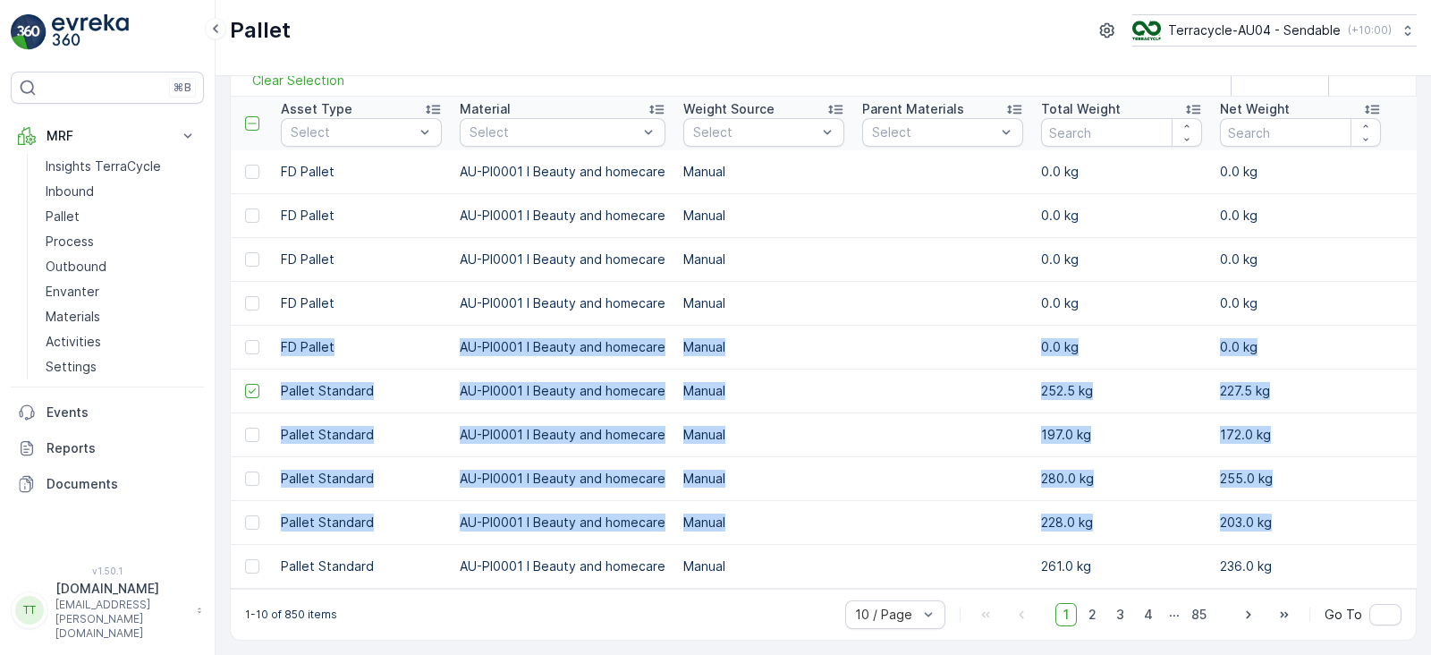
scroll to position [0, 573]
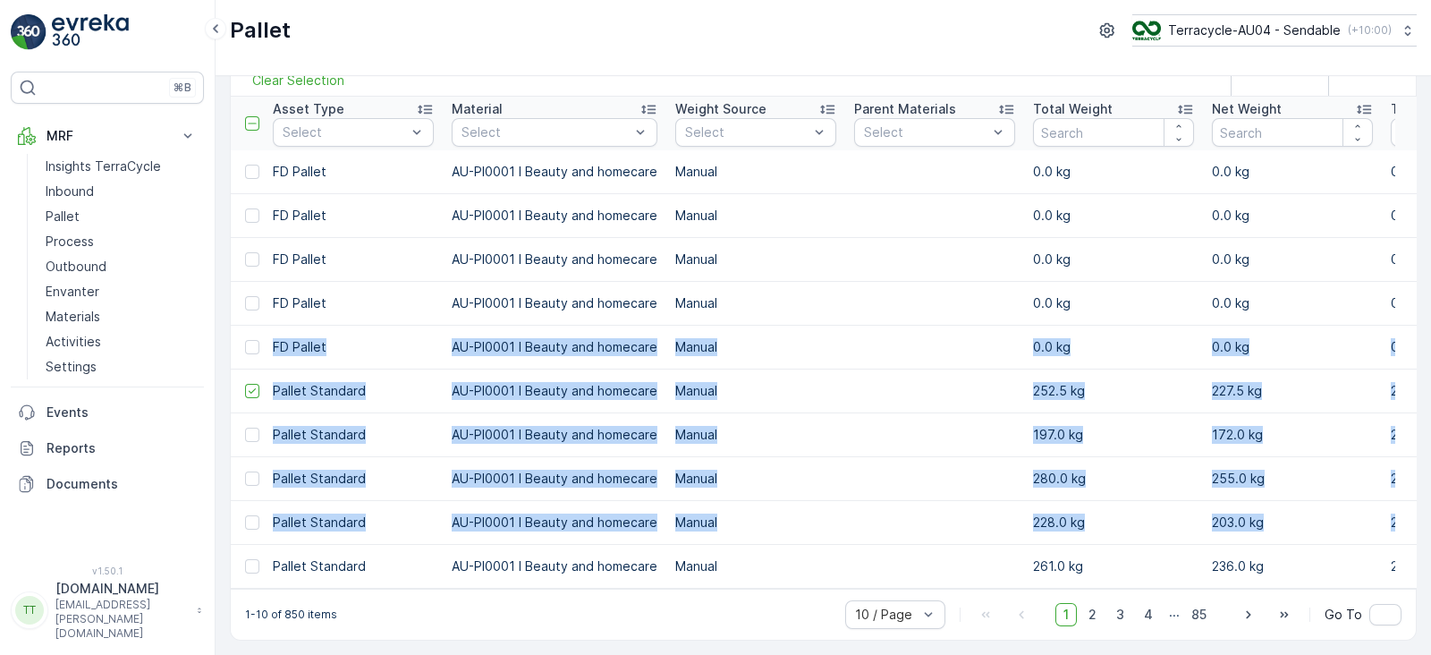
click at [810, 413] on td "Manual" at bounding box center [755, 435] width 179 height 44
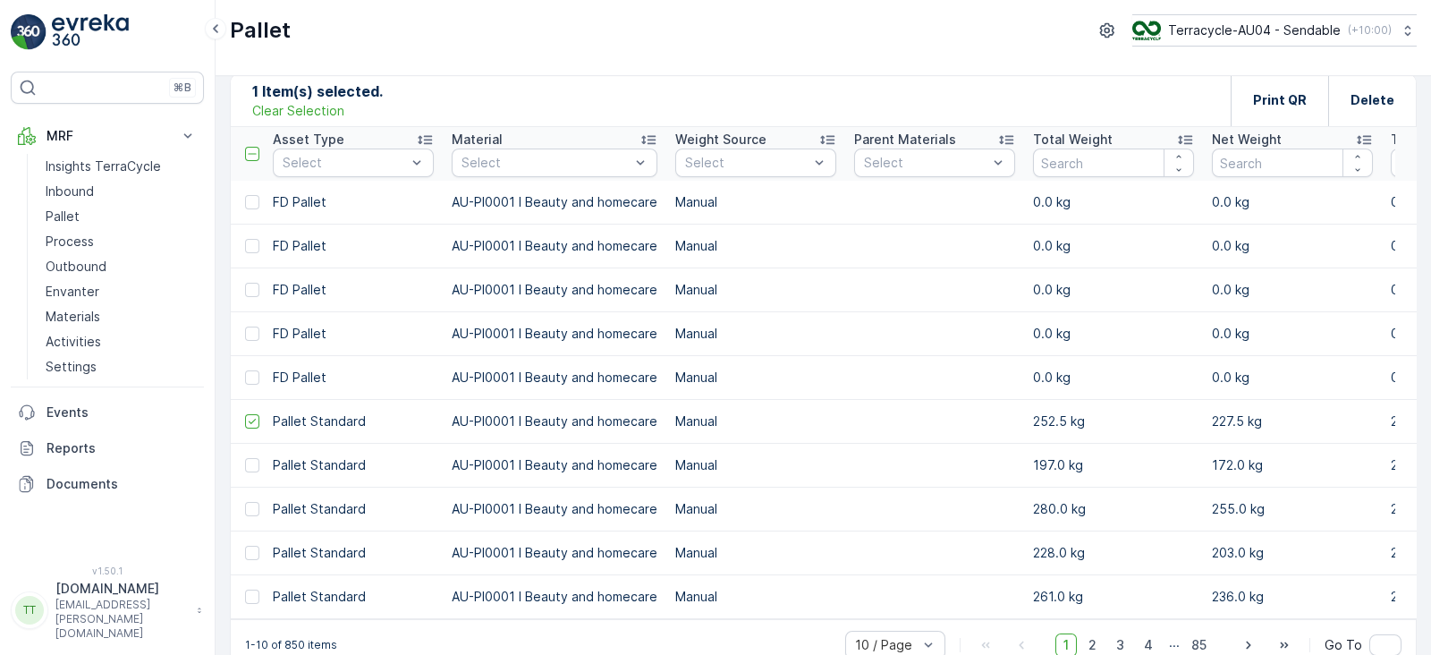
scroll to position [0, 0]
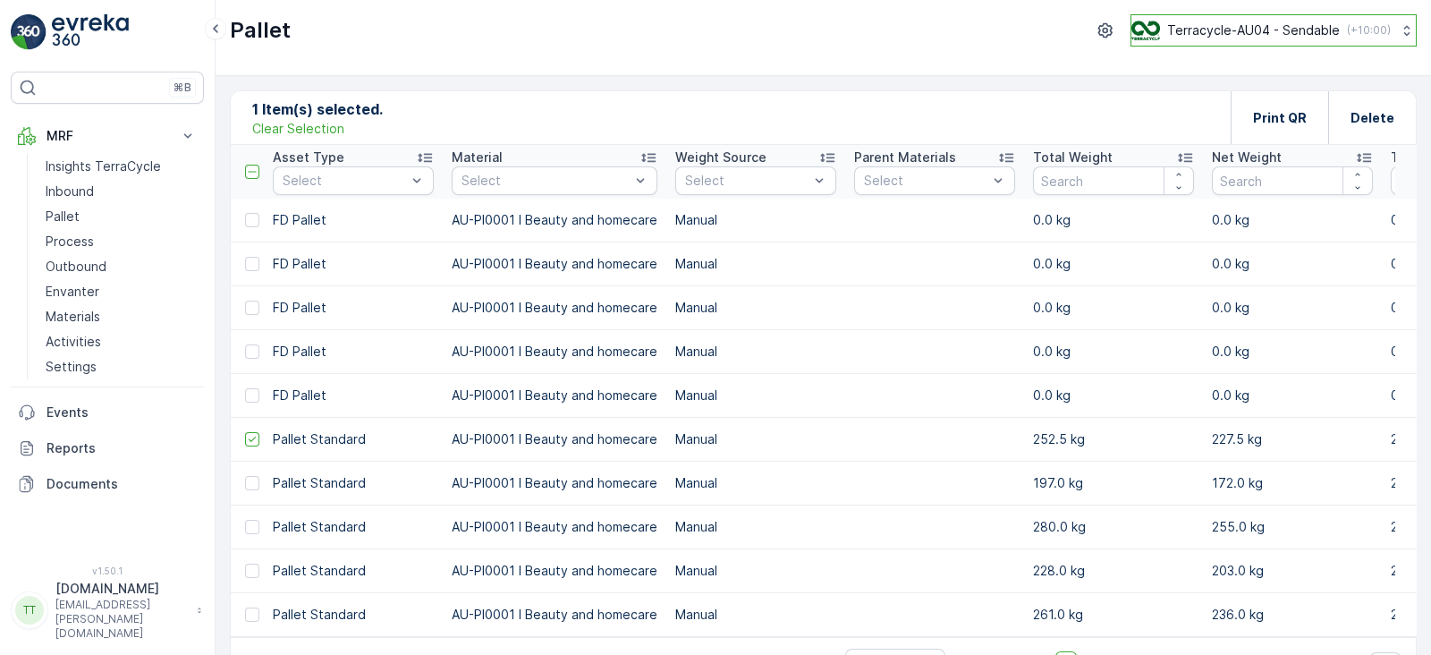
click at [1243, 46] on button "Terracycle-AU04 - Sendable ( +10:00 )" at bounding box center [1274, 30] width 286 height 32
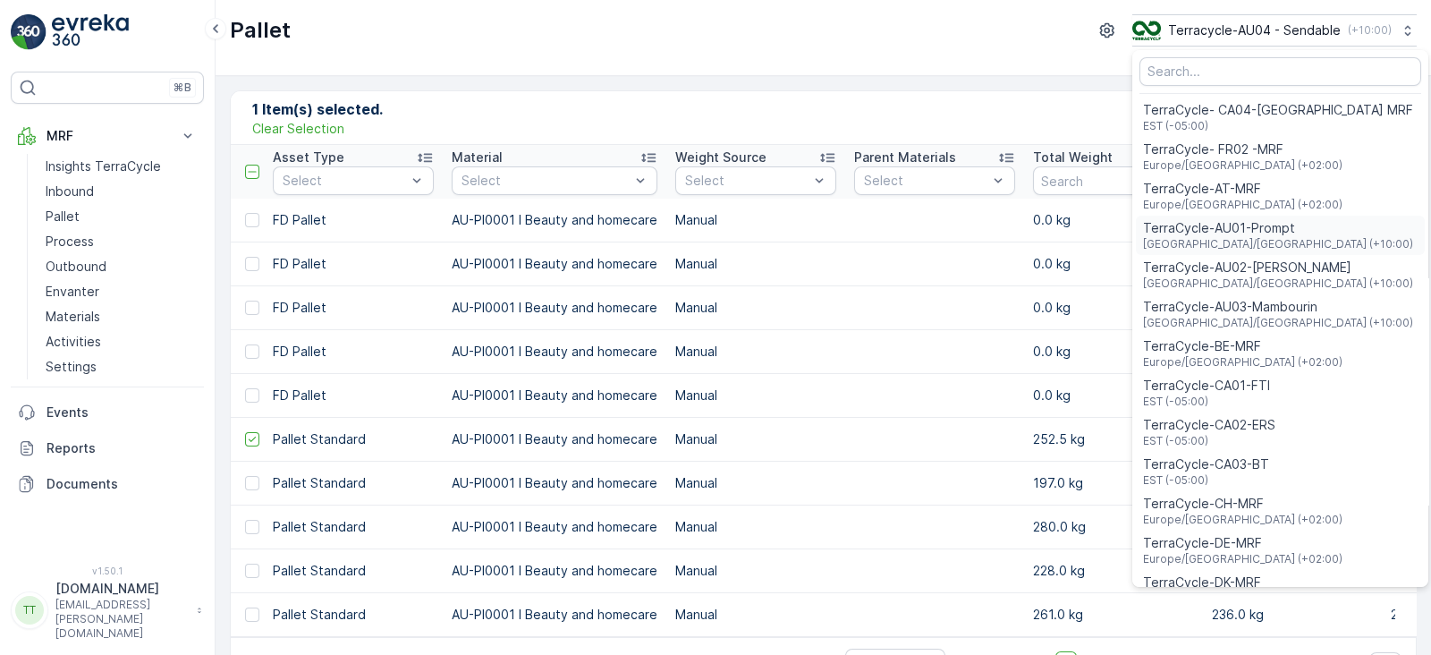
click at [1257, 231] on span "TerraCycle-AU01-Prompt" at bounding box center [1278, 228] width 270 height 18
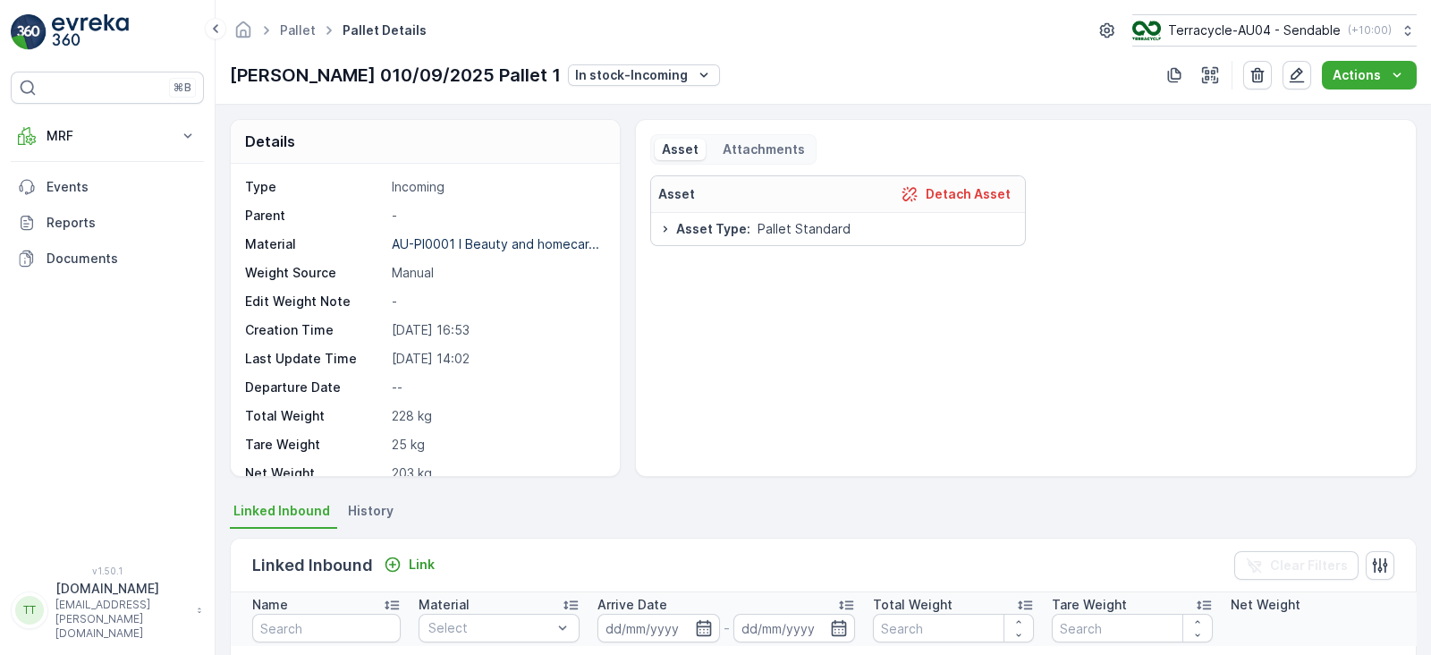
click at [233, 69] on p "FD Mecca 010/09/2025 Pallet 1" at bounding box center [395, 75] width 331 height 27
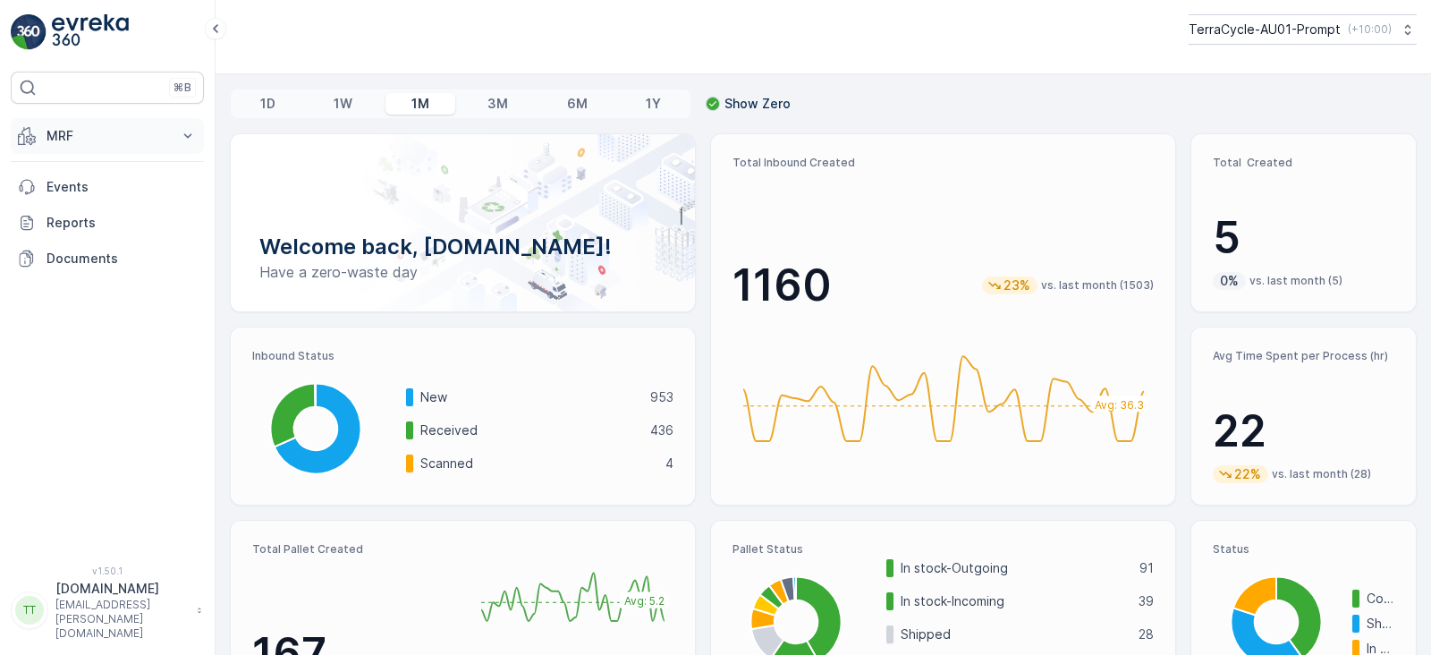
click at [81, 137] on p "MRF" at bounding box center [108, 136] width 122 height 18
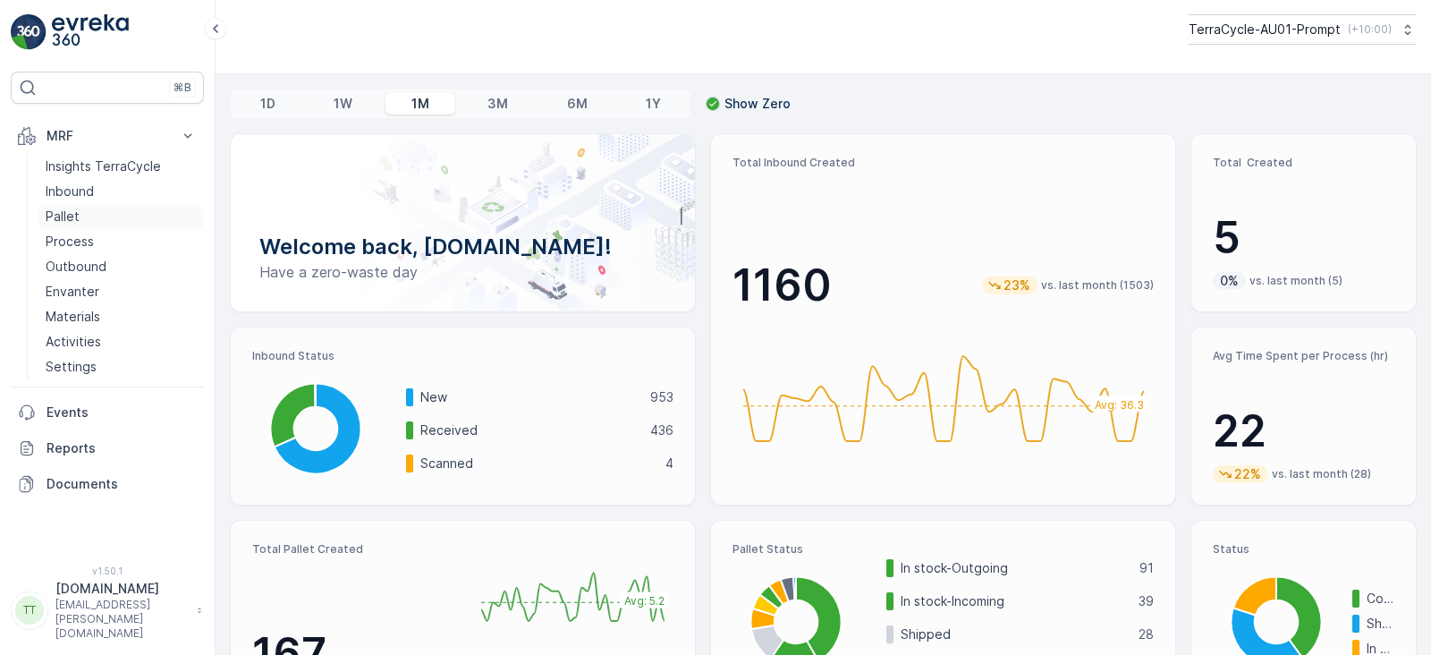
click at [58, 220] on p "Pallet" at bounding box center [63, 217] width 34 height 18
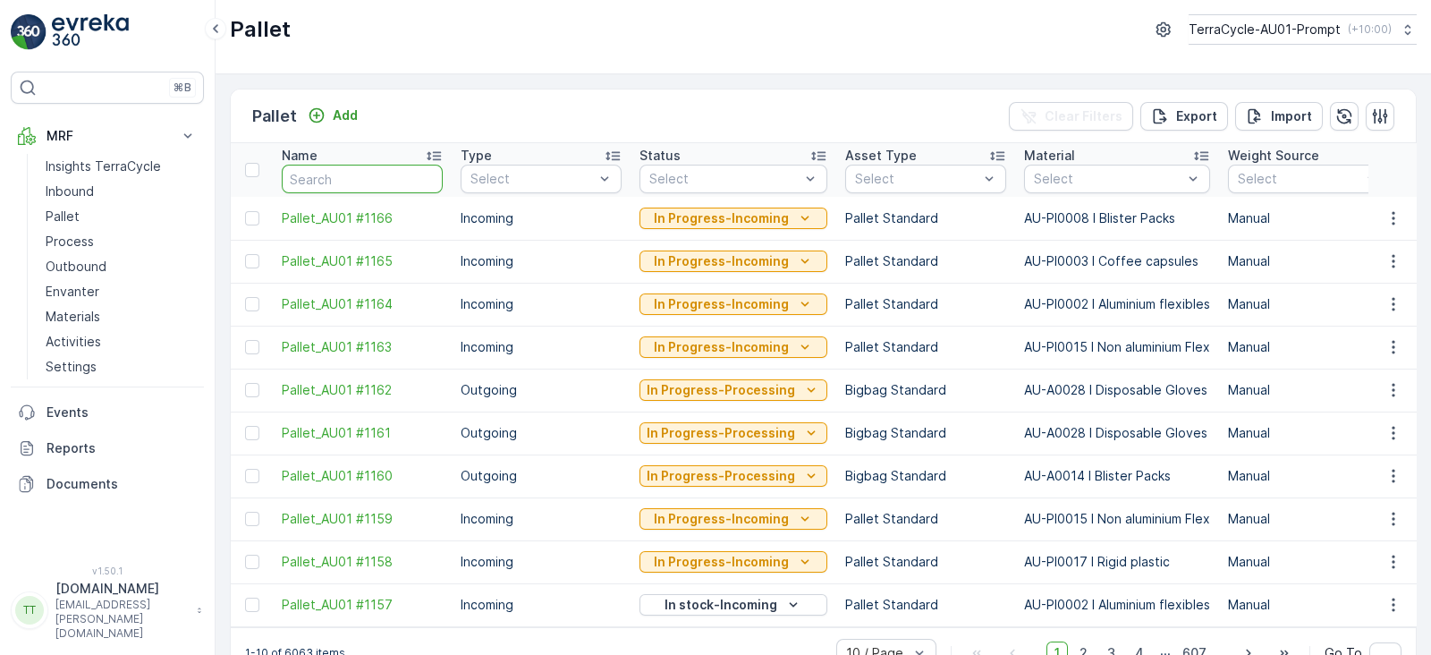
click at [353, 180] on input "text" at bounding box center [362, 179] width 161 height 29
type input "FD"
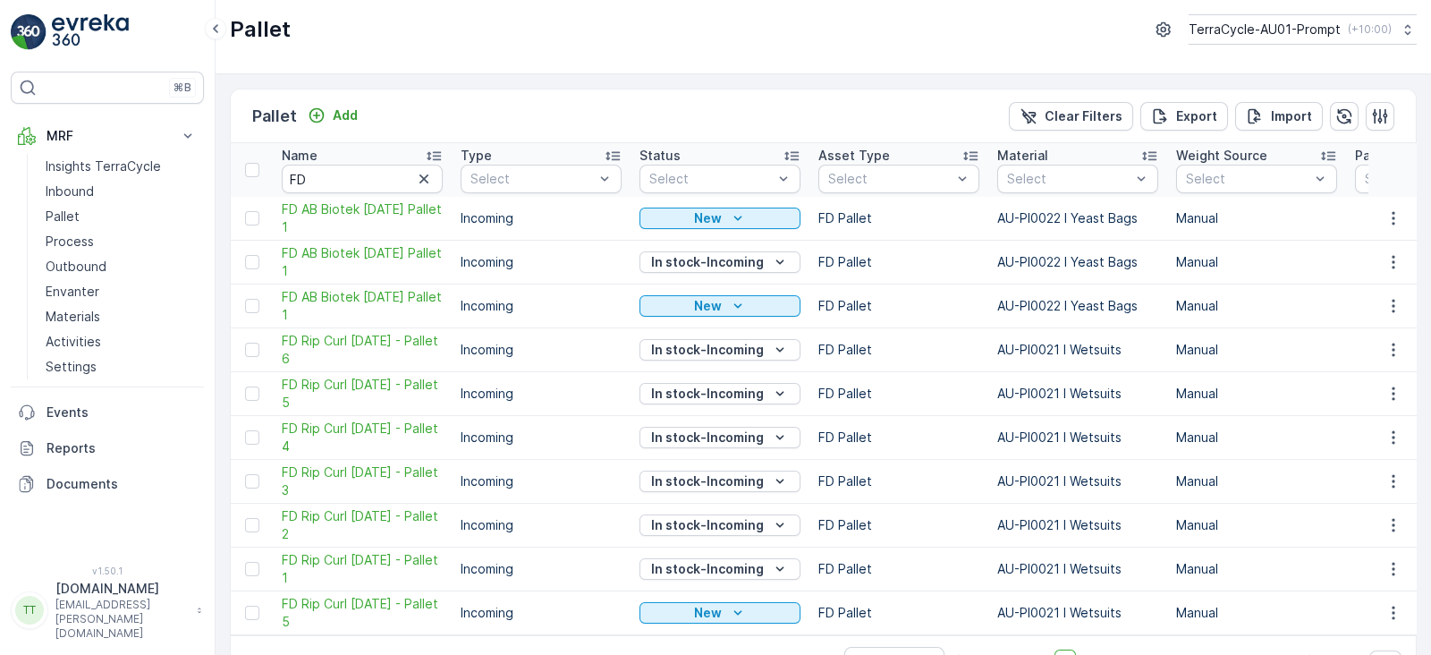
drag, startPoint x: 352, startPoint y: 202, endPoint x: 599, endPoint y: 52, distance: 289.0
click at [596, 52] on div "Pallet TerraCycle-AU01-Prompt ( +10:00 )" at bounding box center [824, 37] width 1216 height 74
click at [1393, 224] on icon "button" at bounding box center [1394, 218] width 18 height 18
click at [1345, 288] on span "Duplicate Pallet" at bounding box center [1367, 295] width 95 height 18
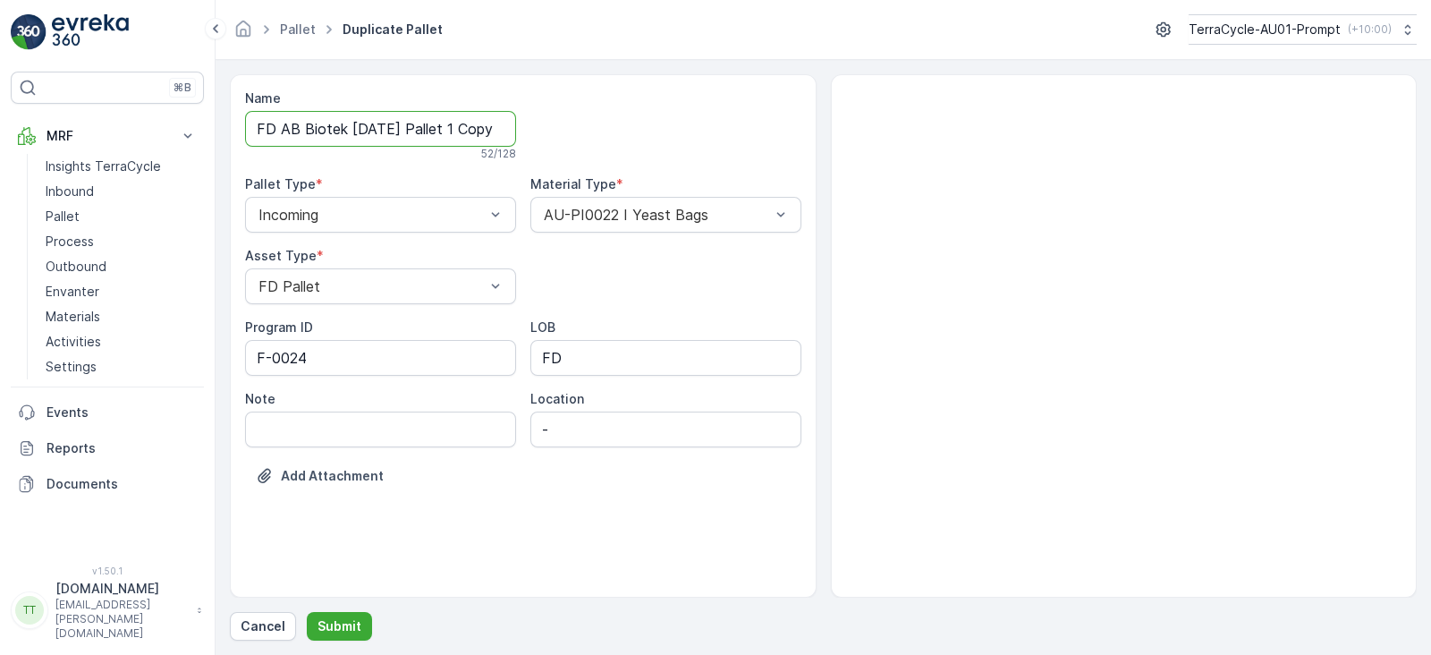
click at [361, 131] on input "FD AB Biotek 12.09.2025 Pallet 1 Copy #1757899204849" at bounding box center [380, 129] width 271 height 36
click at [474, 132] on input "FD AB Biotek 19.09.2025 Pallet 1 Copy #1757899204849" at bounding box center [380, 129] width 271 height 36
click at [469, 132] on input "FD AB Biotek 19.09.2025 Pallet 1 Copy #1757899204849" at bounding box center [380, 129] width 271 height 36
drag, startPoint x: 467, startPoint y: 132, endPoint x: 711, endPoint y: 135, distance: 244.2
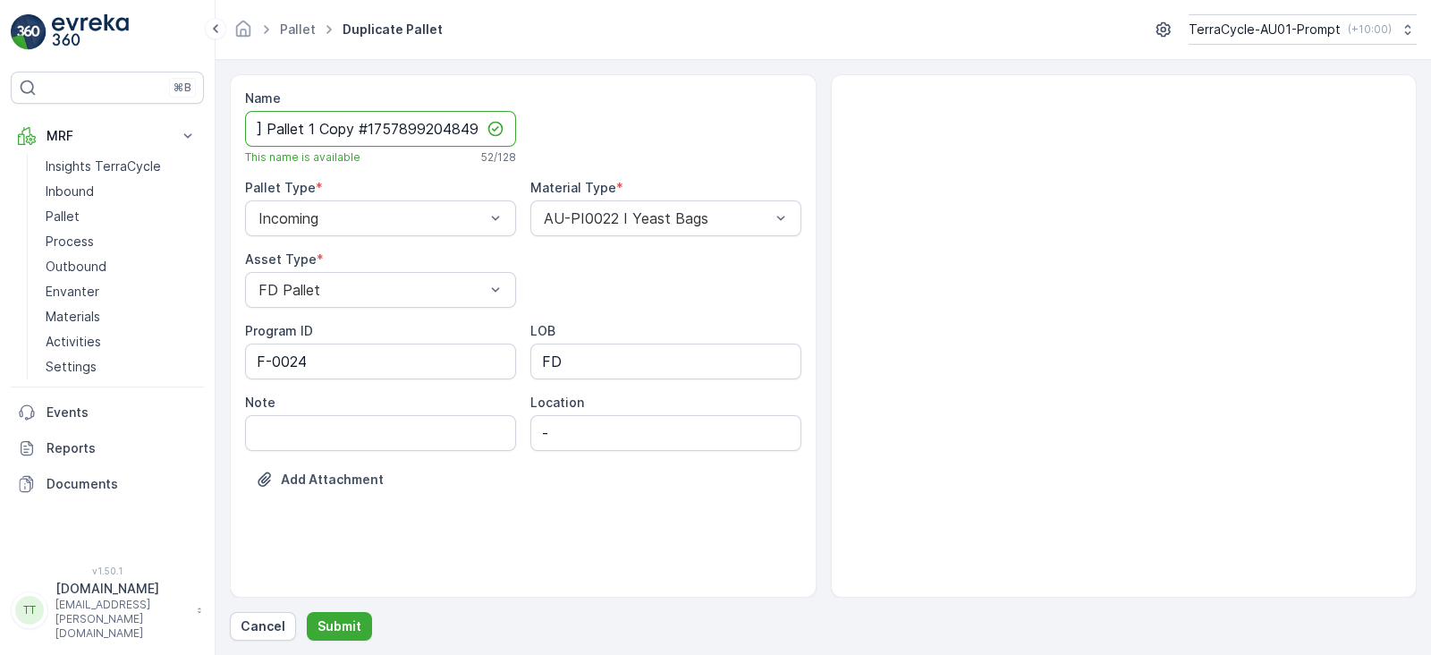
click at [710, 135] on div "Name FD AB Biotek 19.09.2025 Pallet 1 Copy #1757899204849 This name is availabl…" at bounding box center [523, 302] width 556 height 426
type input "FD AB Biotek 19.09.2025 Pallet 1"
click at [683, 132] on div at bounding box center [665, 126] width 271 height 75
click at [349, 615] on button "Submit" at bounding box center [339, 626] width 65 height 29
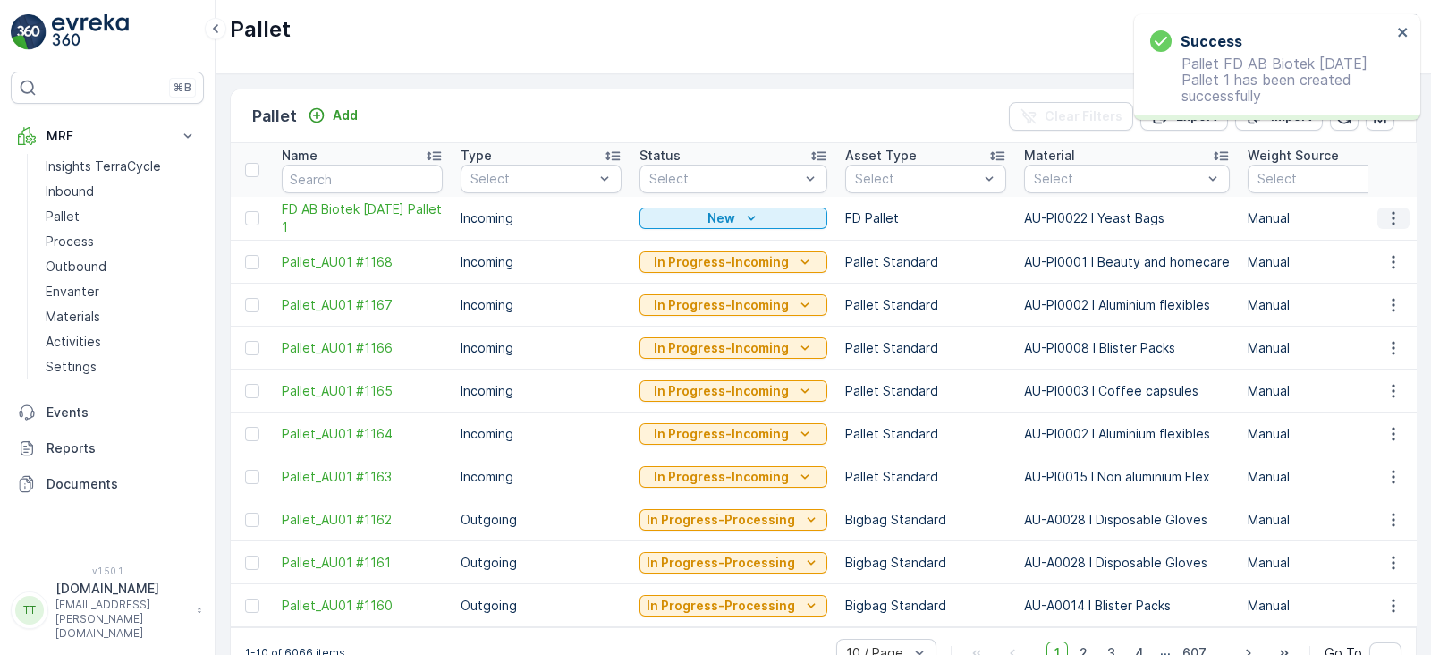
click at [1387, 221] on icon "button" at bounding box center [1394, 218] width 18 height 18
click at [1351, 297] on span "Duplicate Pallet" at bounding box center [1367, 295] width 95 height 18
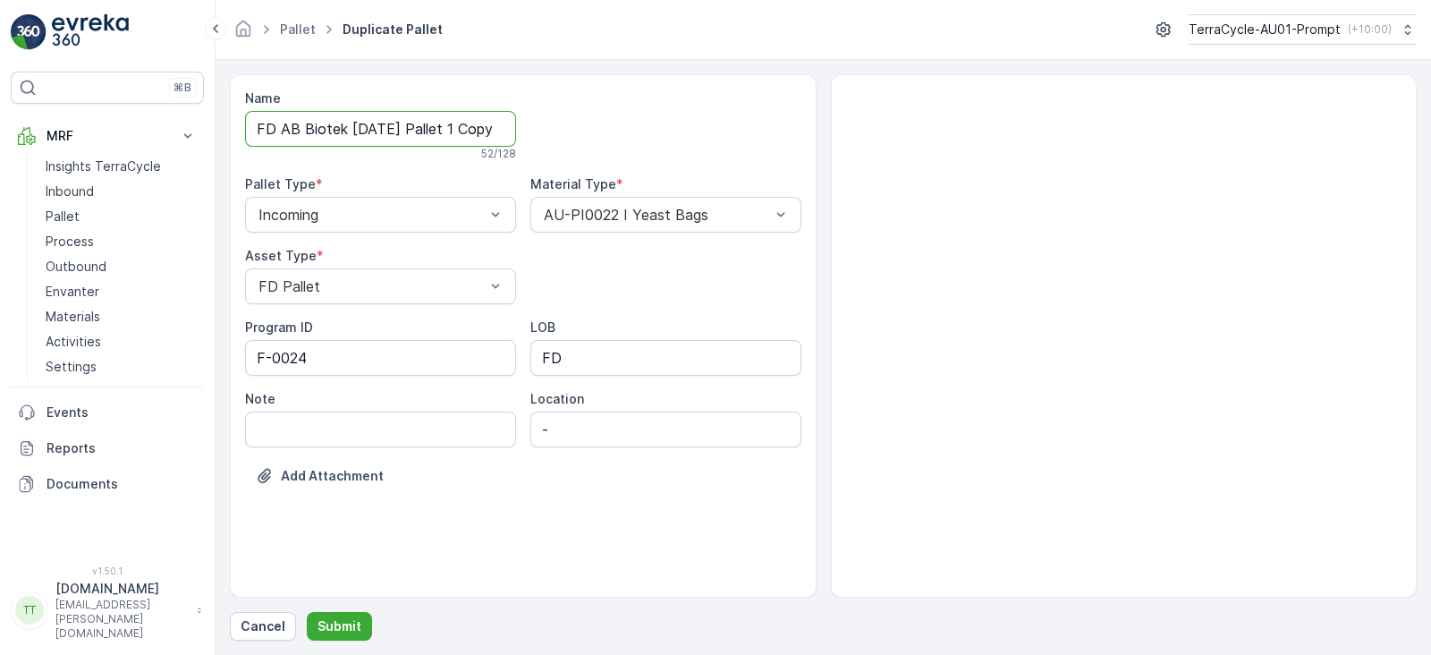
scroll to position [0, 140]
drag, startPoint x: 469, startPoint y: 131, endPoint x: 740, endPoint y: 132, distance: 271.1
click at [739, 132] on div "Name FD AB Biotek 19.09.2025 Pallet 1 Copy #1757899232146 52 / 128 Pallet Type …" at bounding box center [523, 300] width 556 height 422
type input "FD AB Biotek 19.09.2025 Pallet 2"
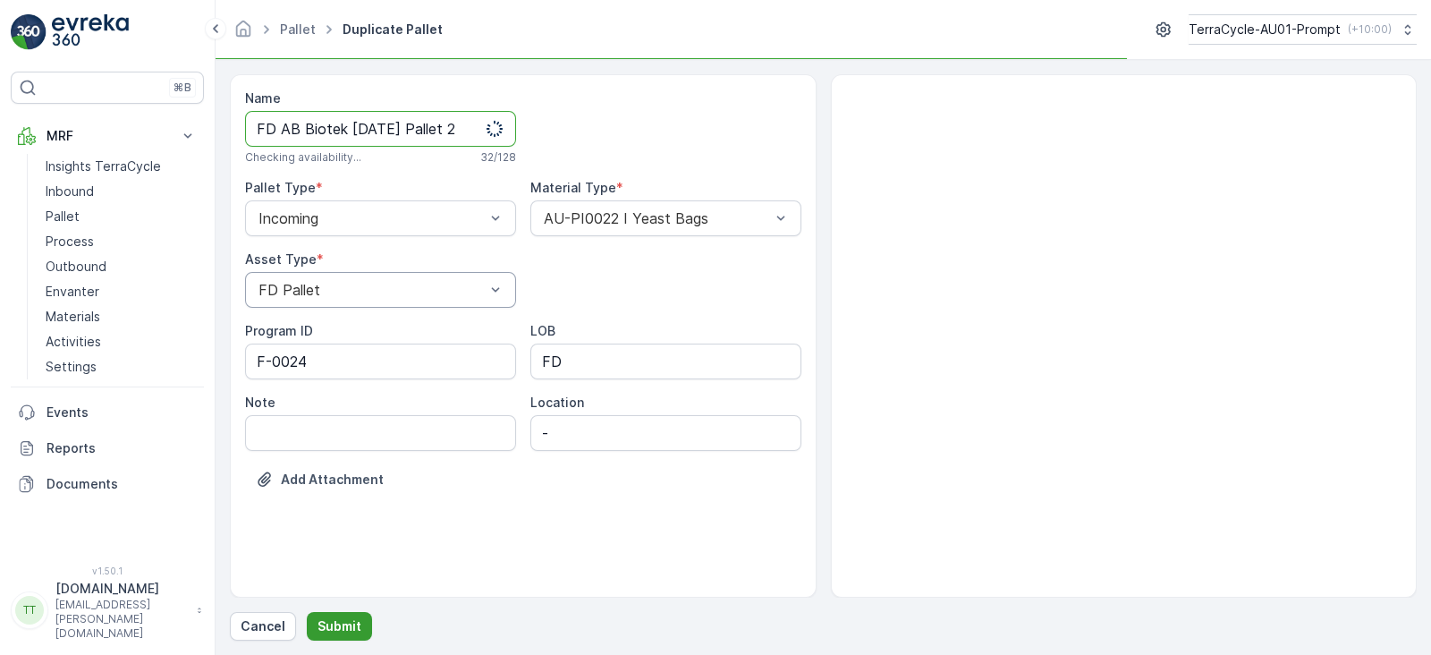
click at [332, 629] on p "Submit" at bounding box center [340, 626] width 44 height 18
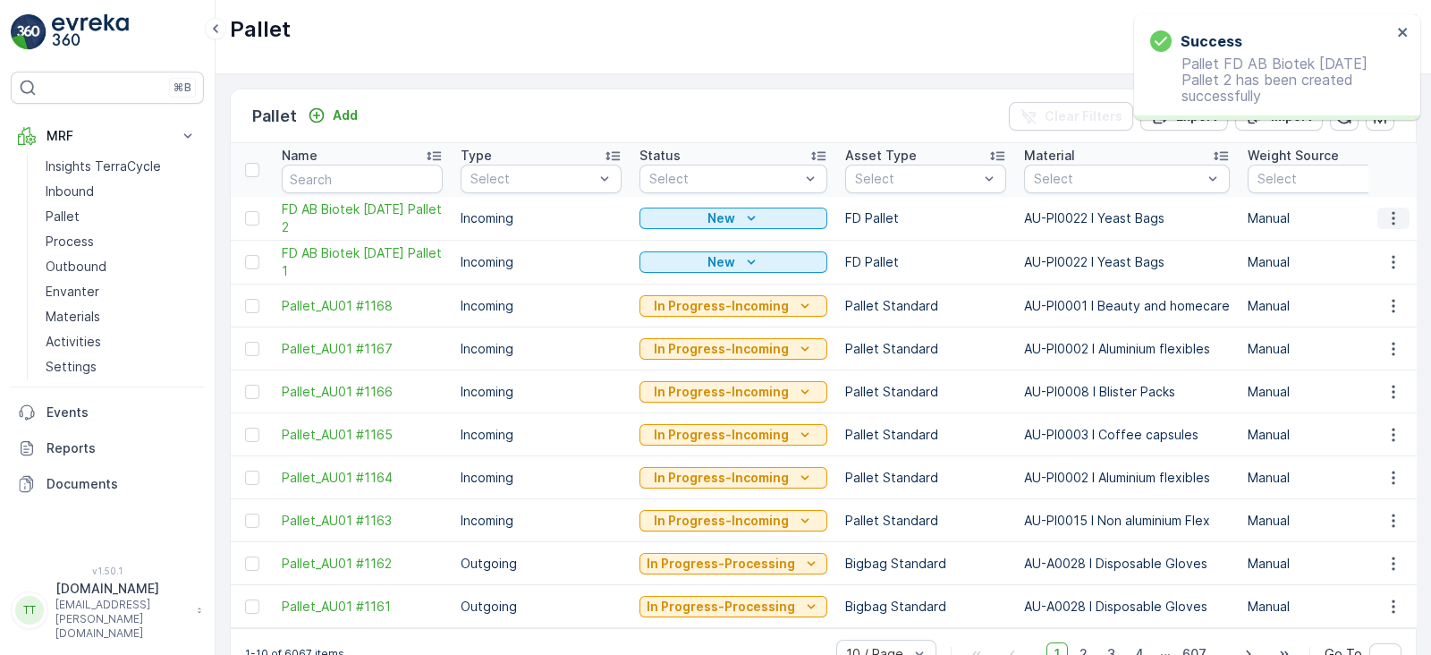
click at [1387, 216] on icon "button" at bounding box center [1394, 218] width 18 height 18
click at [1340, 292] on span "Duplicate Pallet" at bounding box center [1367, 295] width 95 height 18
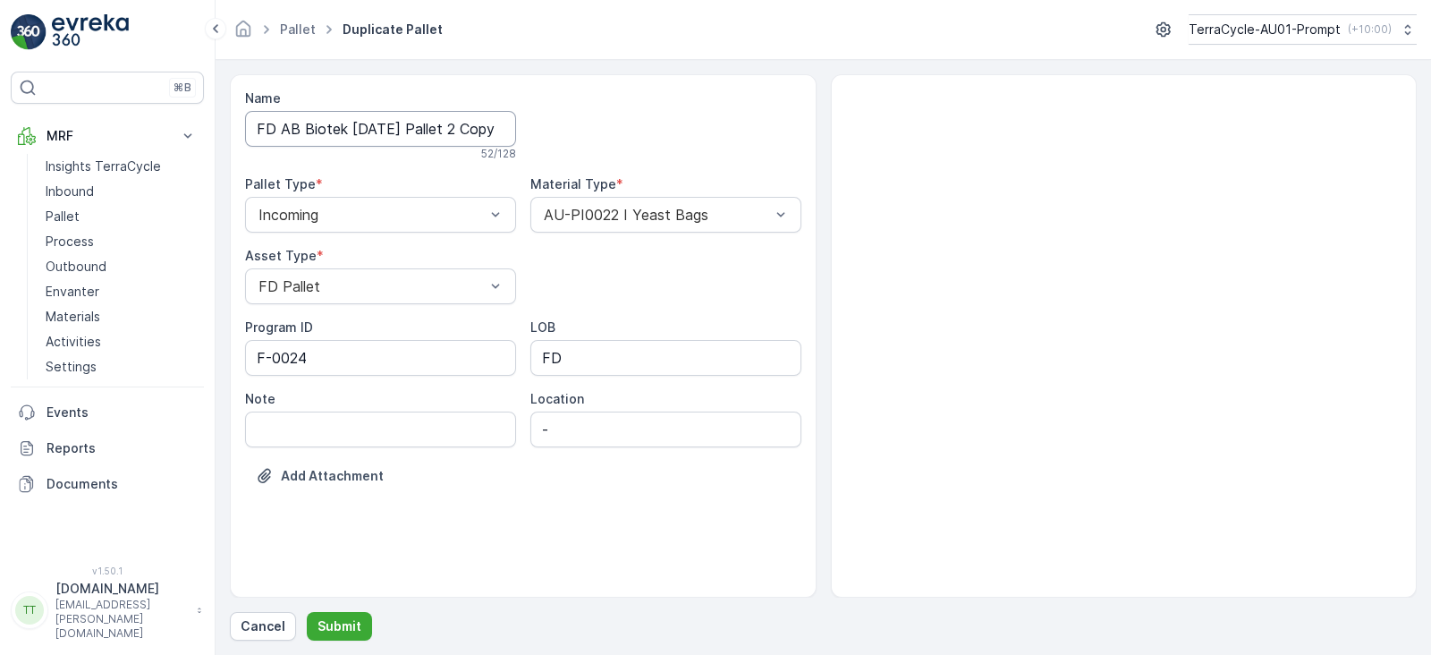
scroll to position [0, 143]
drag, startPoint x: 470, startPoint y: 126, endPoint x: 859, endPoint y: 123, distance: 389.2
click at [845, 126] on div "Name FD AB Biotek 19.09.2025 Pallet 2 Copy #1757899243133 52 / 128 Pallet Type …" at bounding box center [823, 335] width 1187 height 523
type input "FD AB Biotek 19.09.2025 Pallet 3"
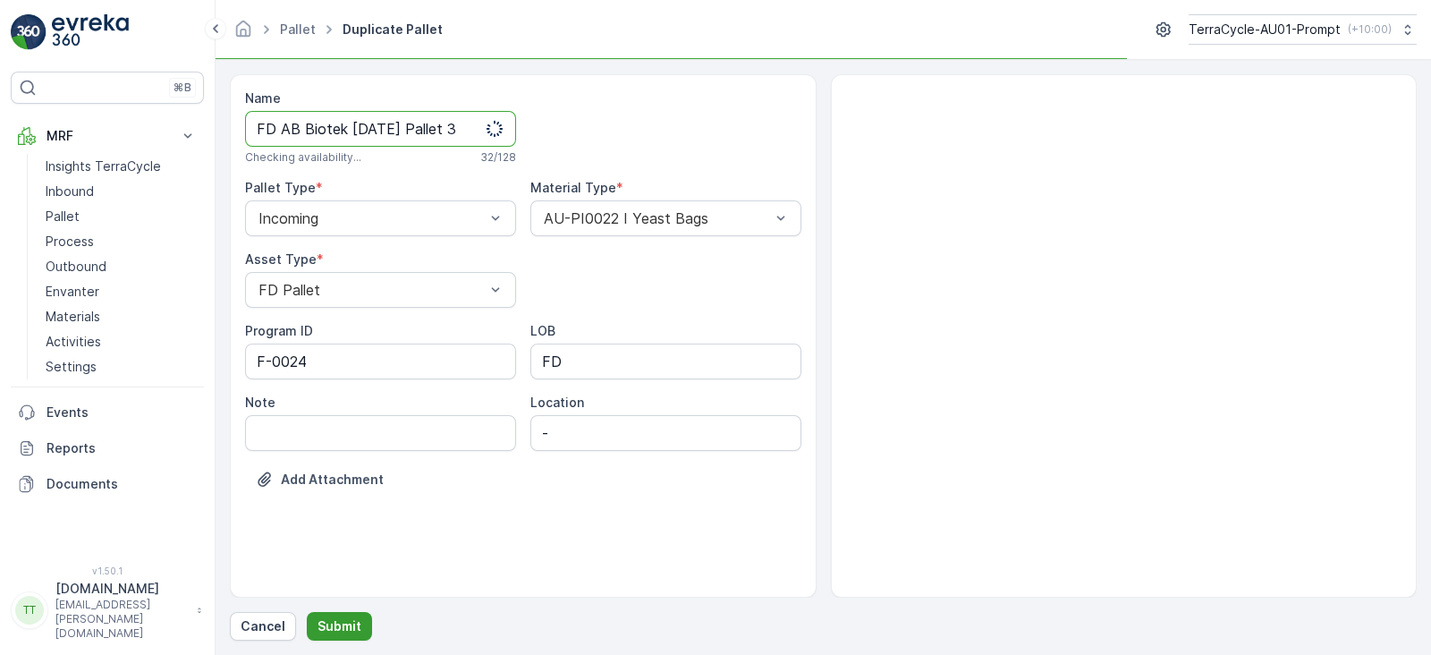
click at [327, 629] on p "Submit" at bounding box center [340, 626] width 44 height 18
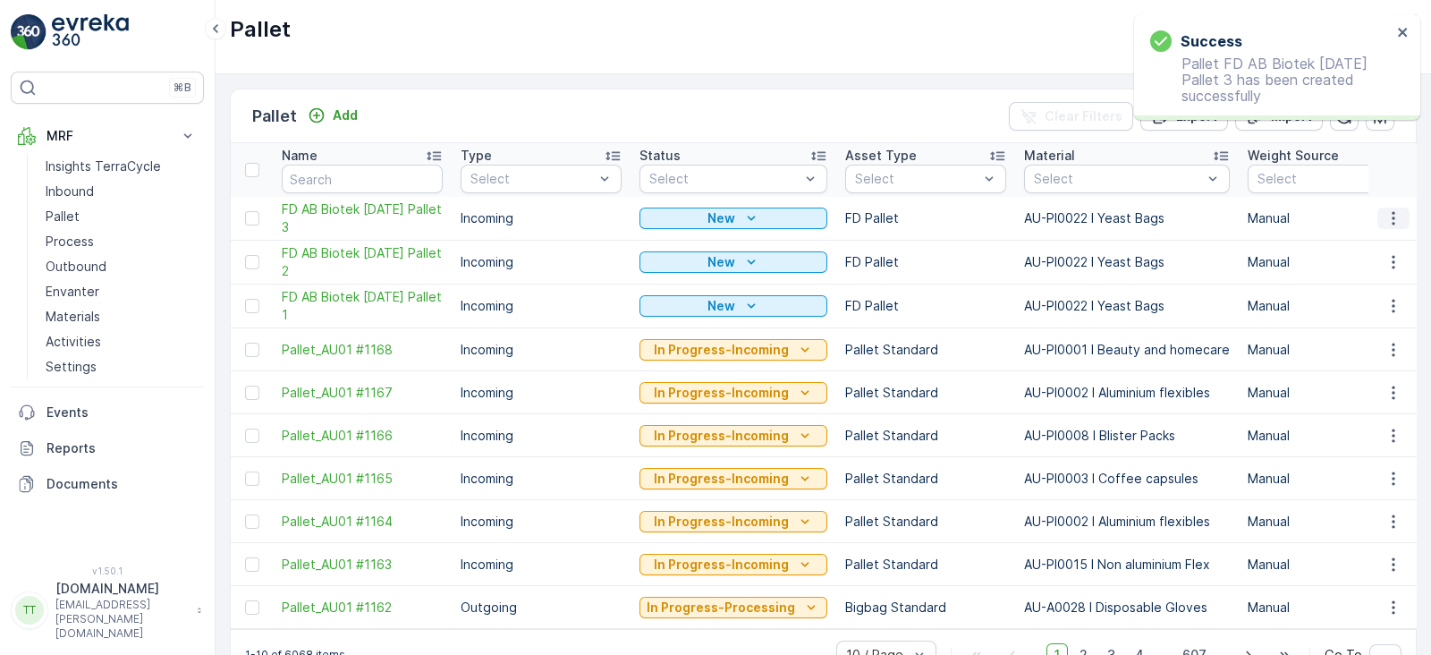
click at [1378, 212] on button "button" at bounding box center [1394, 218] width 32 height 21
click at [1342, 301] on span "Duplicate Pallet" at bounding box center [1367, 295] width 95 height 18
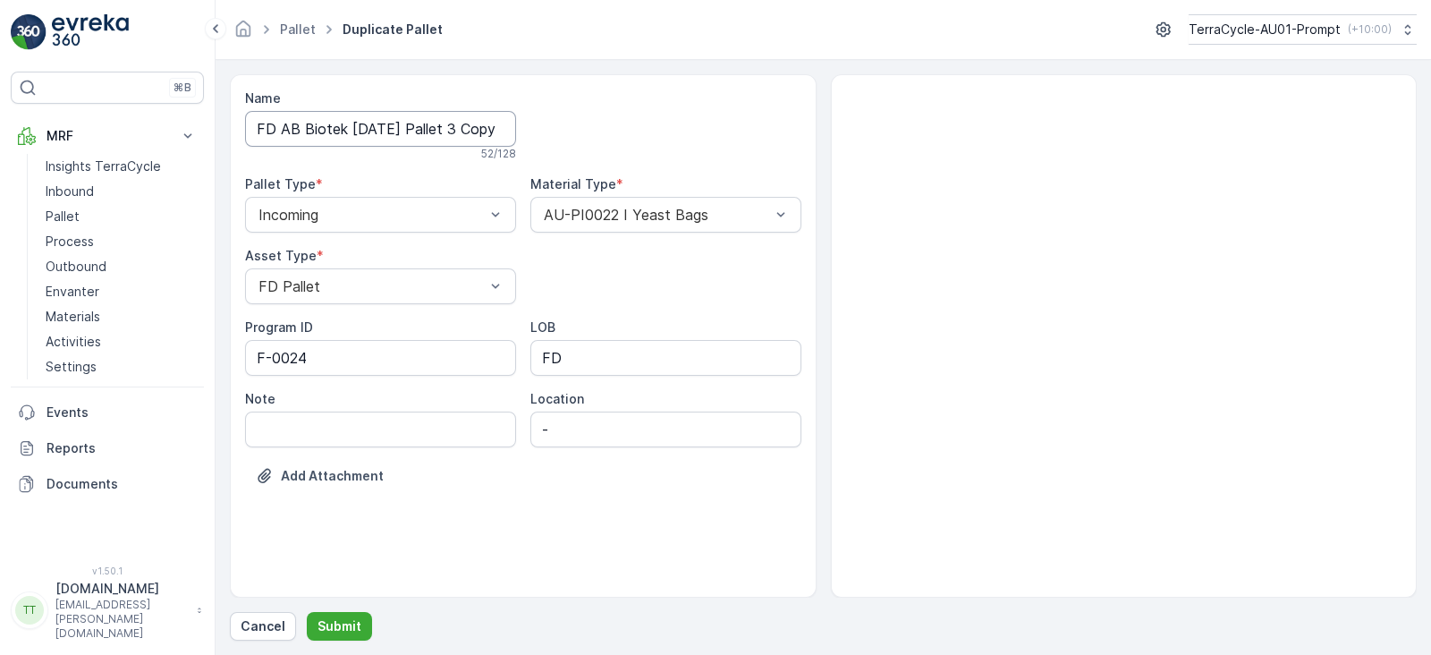
scroll to position [0, 144]
drag, startPoint x: 470, startPoint y: 132, endPoint x: 755, endPoint y: 132, distance: 285.4
click at [755, 132] on div "Name FD AB Biotek 19.09.2025 Pallet 3 Copy #1757899253222 52 / 128 Pallet Type …" at bounding box center [523, 300] width 556 height 422
type input "FD AB Biotek 19.09.2025 Pallet 4"
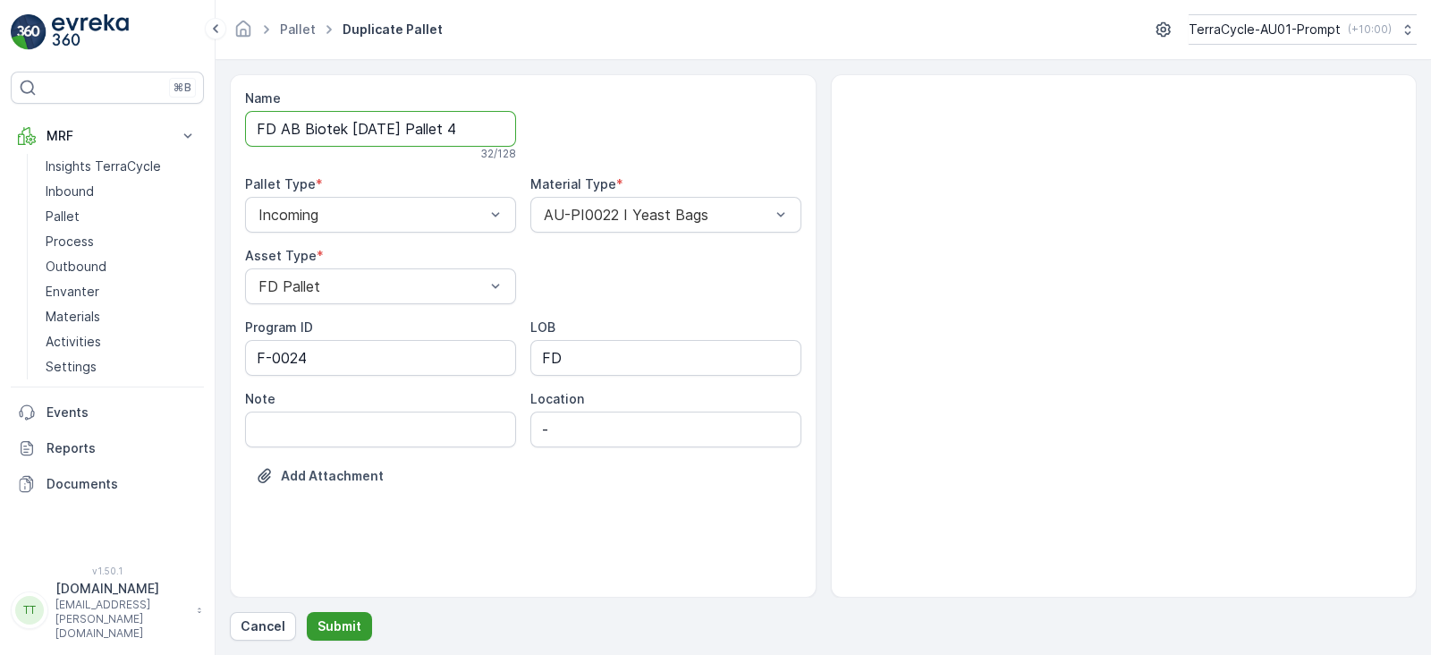
click at [335, 618] on p "Submit" at bounding box center [340, 626] width 44 height 18
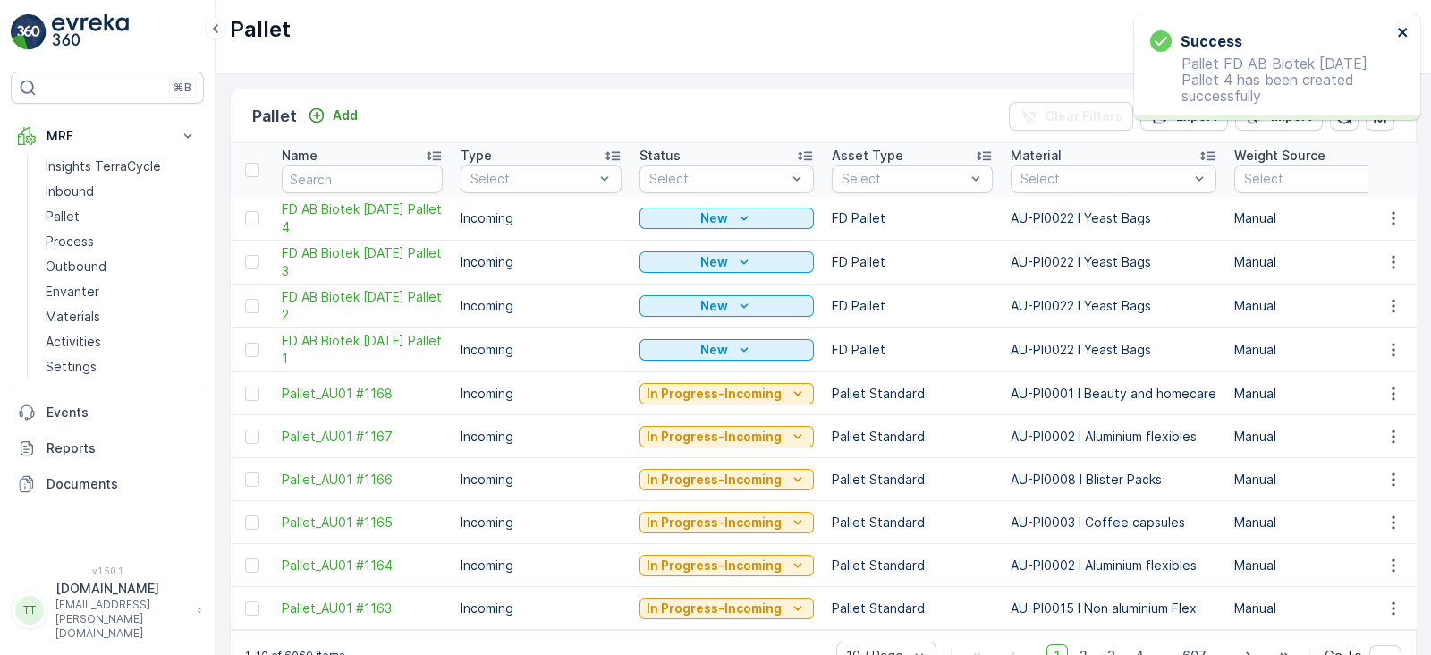
click at [1403, 36] on icon "close" at bounding box center [1403, 32] width 13 height 14
